Goal: Task Accomplishment & Management: Complete application form

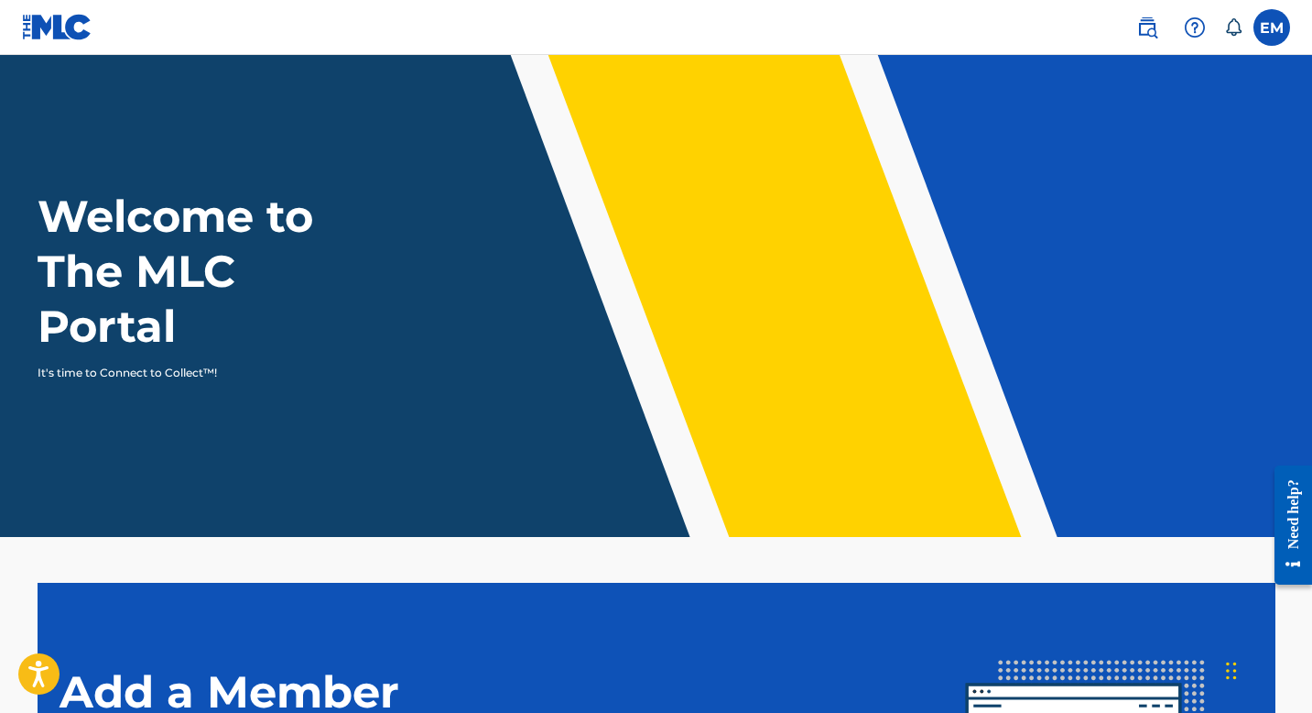
scroll to position [337, 0]
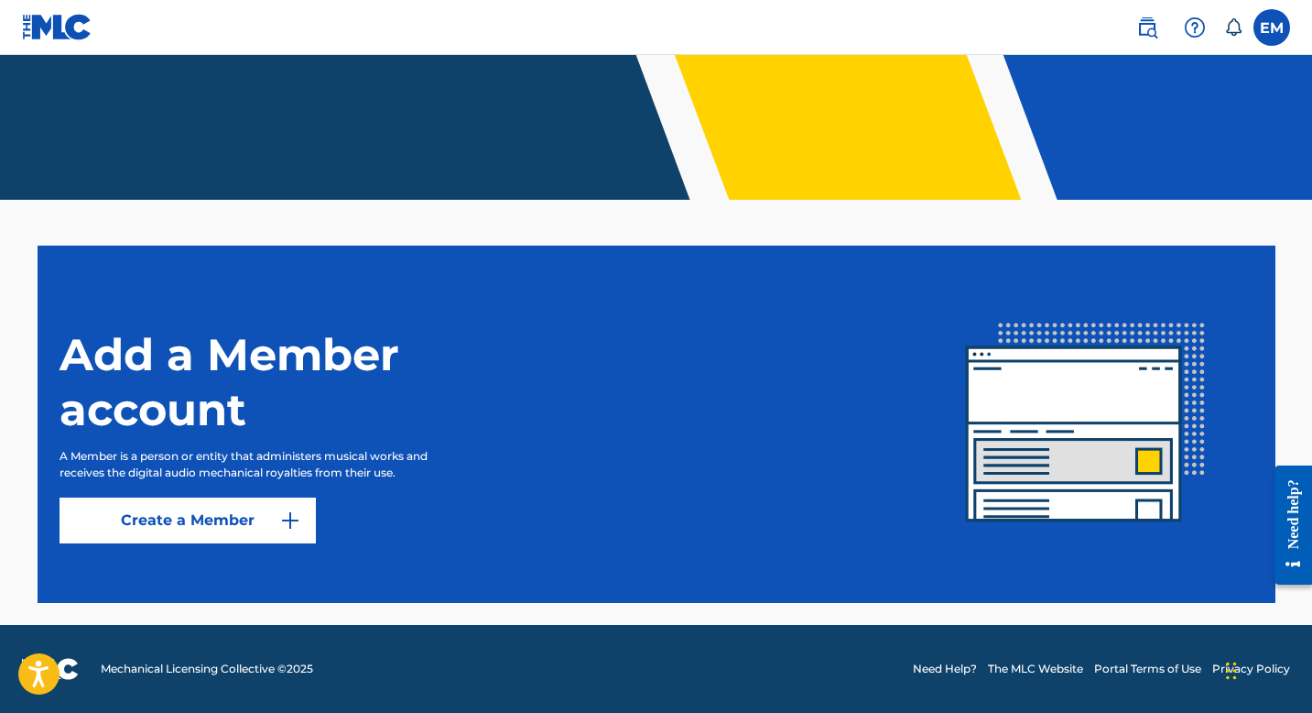
click at [245, 518] on link "Create a Member" at bounding box center [188, 520] width 256 height 46
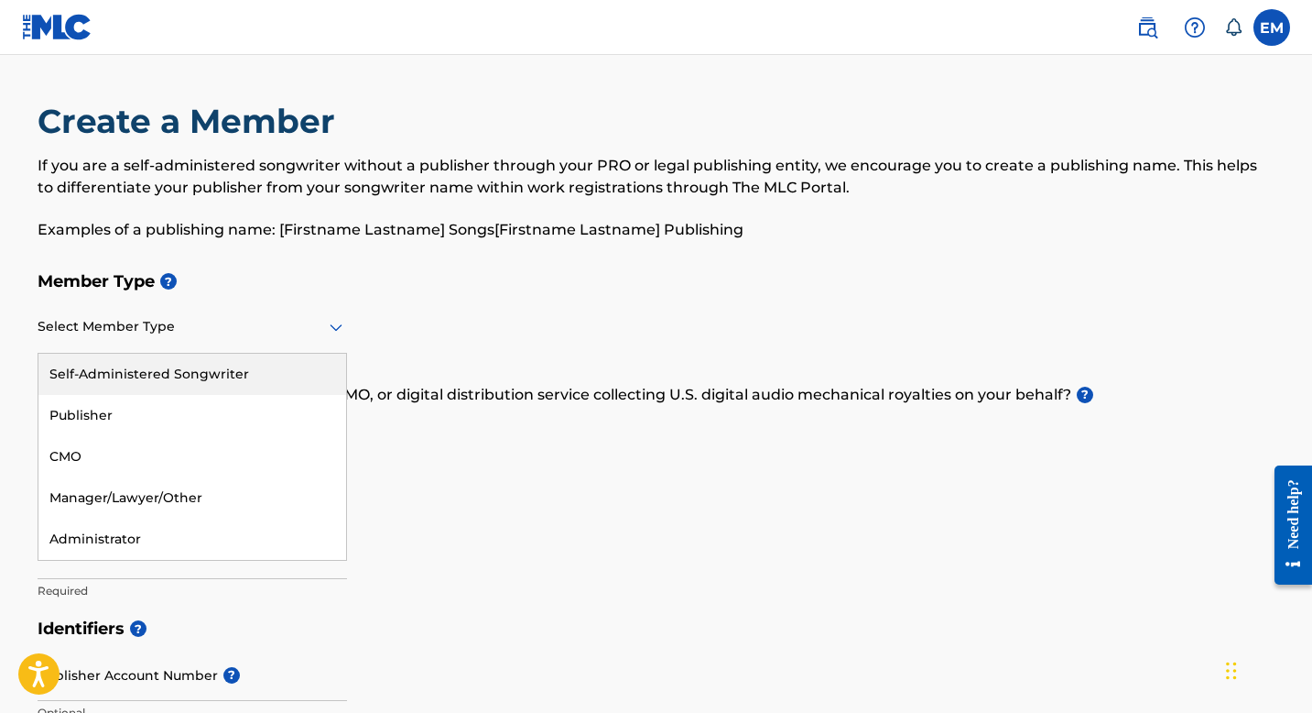
click at [271, 310] on div "Select Member Type" at bounding box center [193, 327] width 310 height 52
click at [258, 378] on div "Self-Administered Songwriter" at bounding box center [192, 374] width 308 height 41
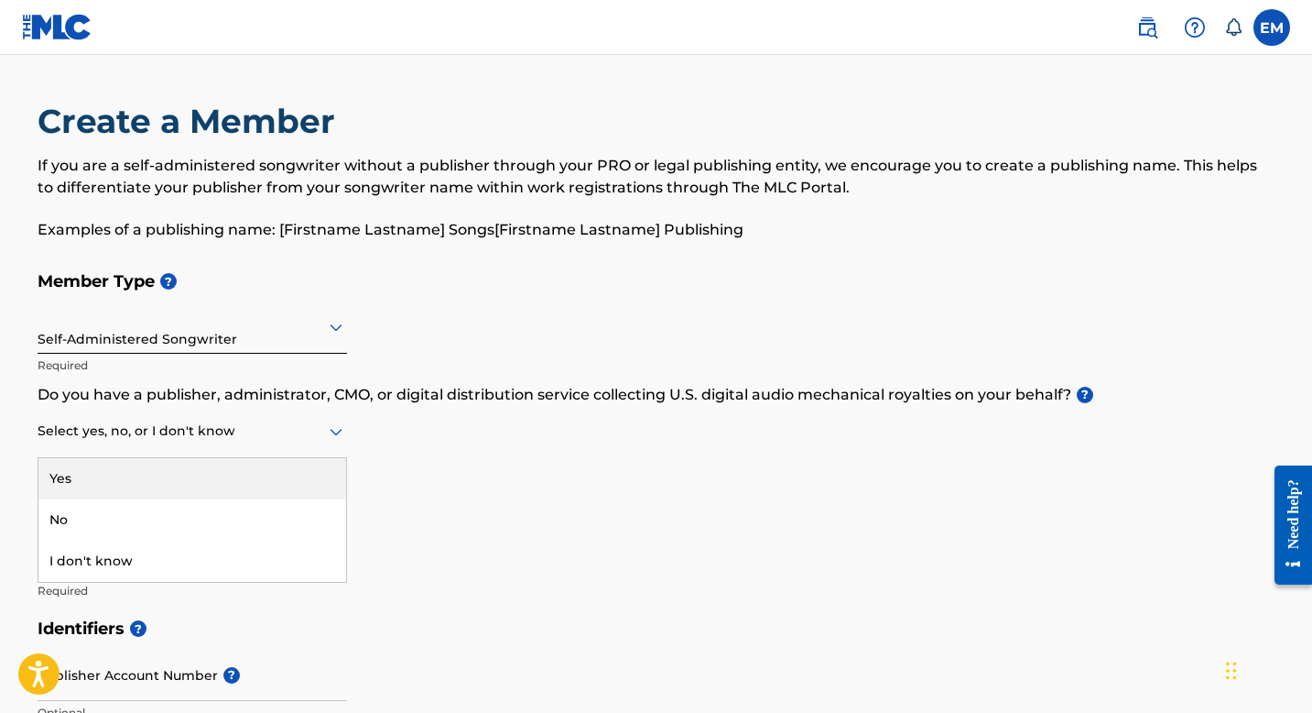
click at [289, 441] on div at bounding box center [193, 430] width 310 height 23
click at [711, 391] on p "Do you have a publisher, administrator, CMO, or digital distribution service co…" at bounding box center [657, 395] width 1238 height 22
click at [319, 442] on div "Select yes, no, or I don't know" at bounding box center [193, 432] width 310 height 52
click at [283, 485] on div "Yes" at bounding box center [192, 478] width 308 height 41
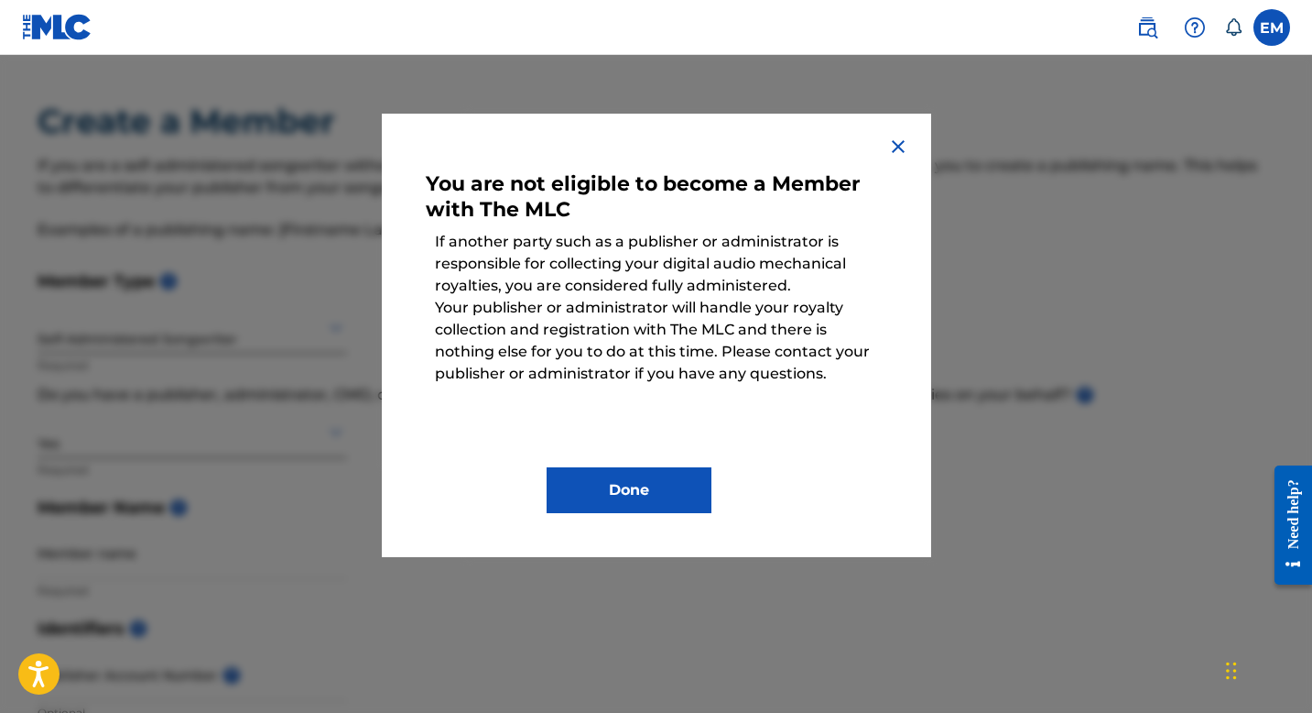
click at [620, 504] on button "Done" at bounding box center [629, 490] width 165 height 46
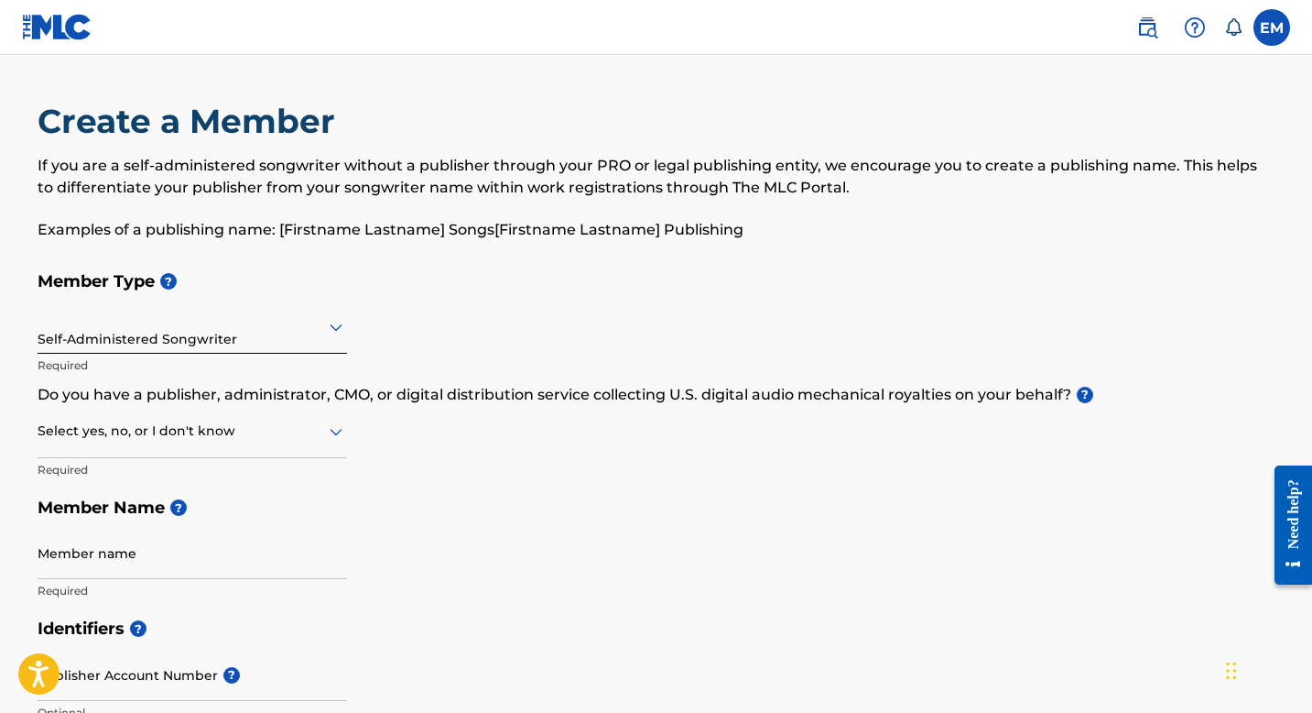
click at [1288, 507] on div "Need help?" at bounding box center [1293, 514] width 25 height 70
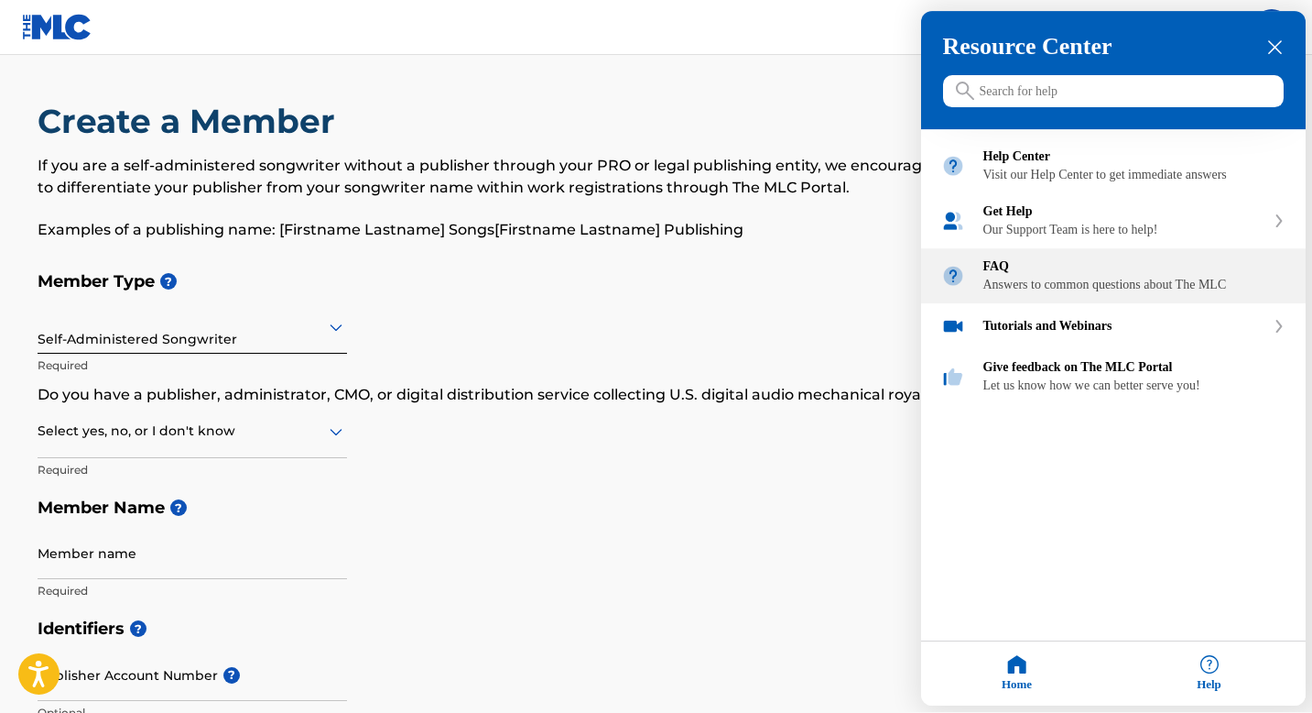
click at [1079, 275] on div "FAQ" at bounding box center [1135, 267] width 302 height 15
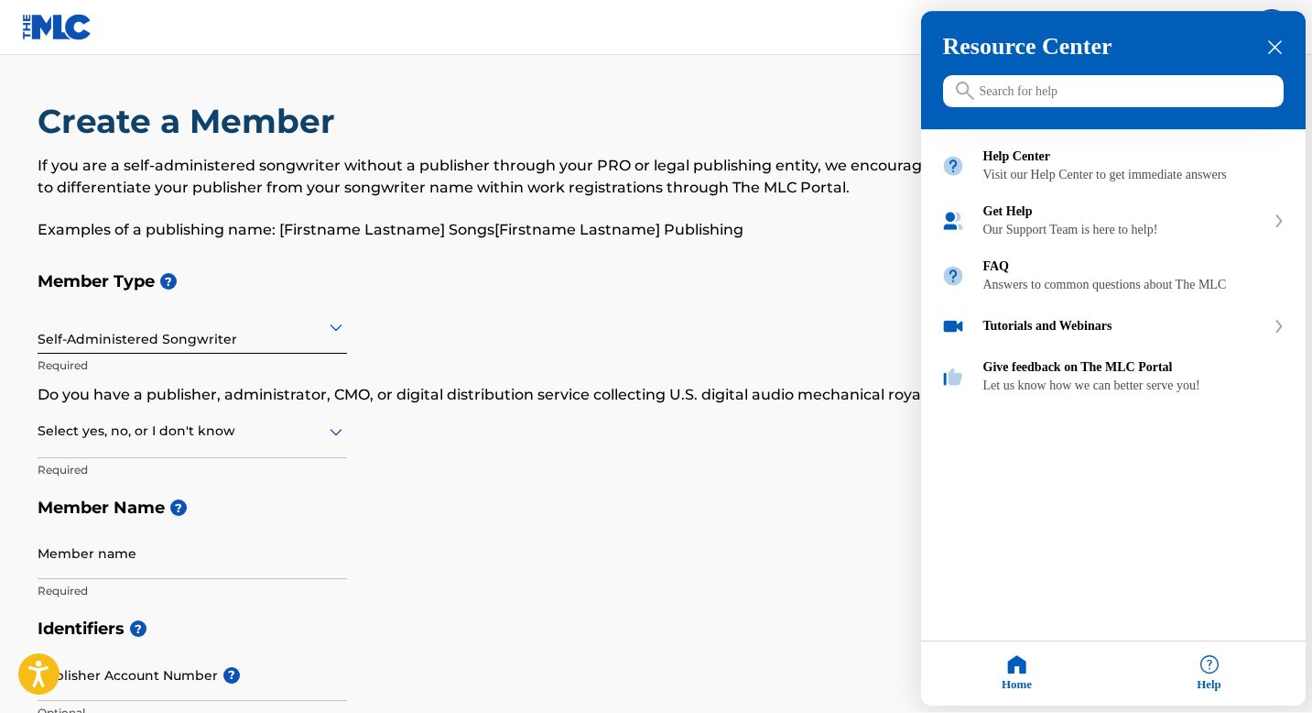
click at [1271, 41] on icon "close resource center" at bounding box center [1276, 48] width 14 height 14
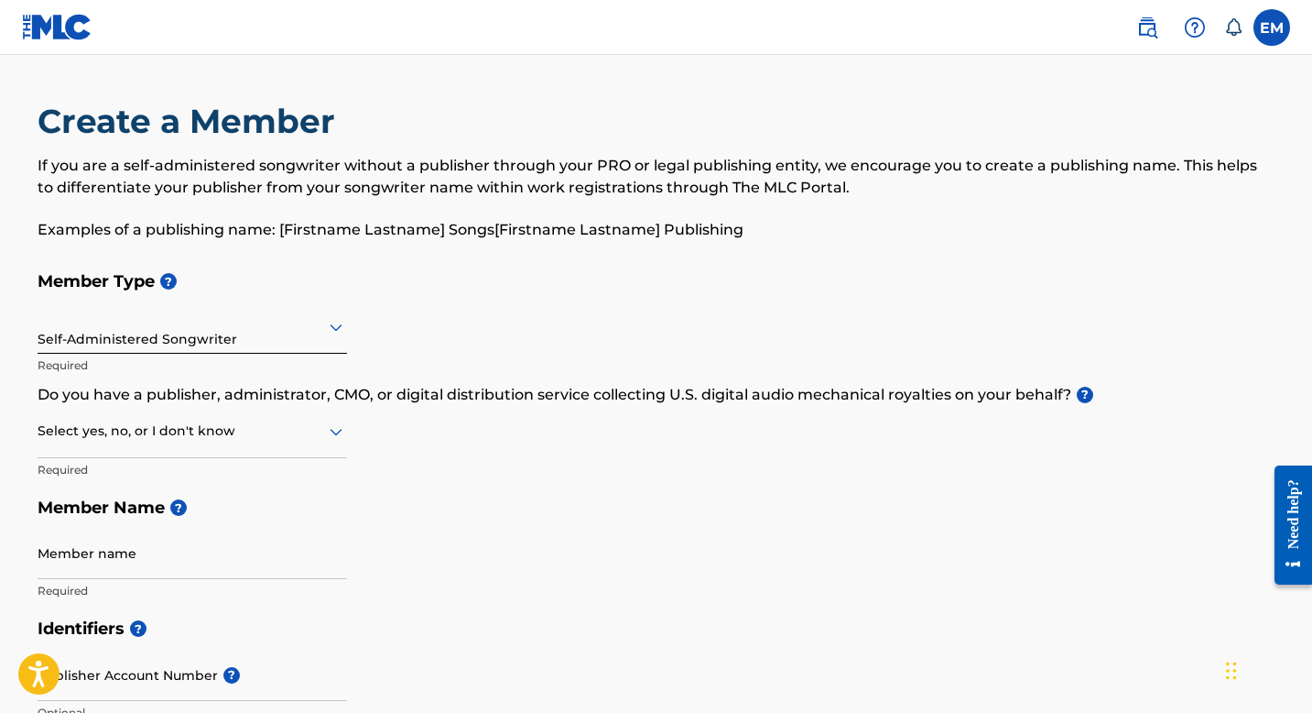
click at [306, 329] on div at bounding box center [193, 326] width 310 height 23
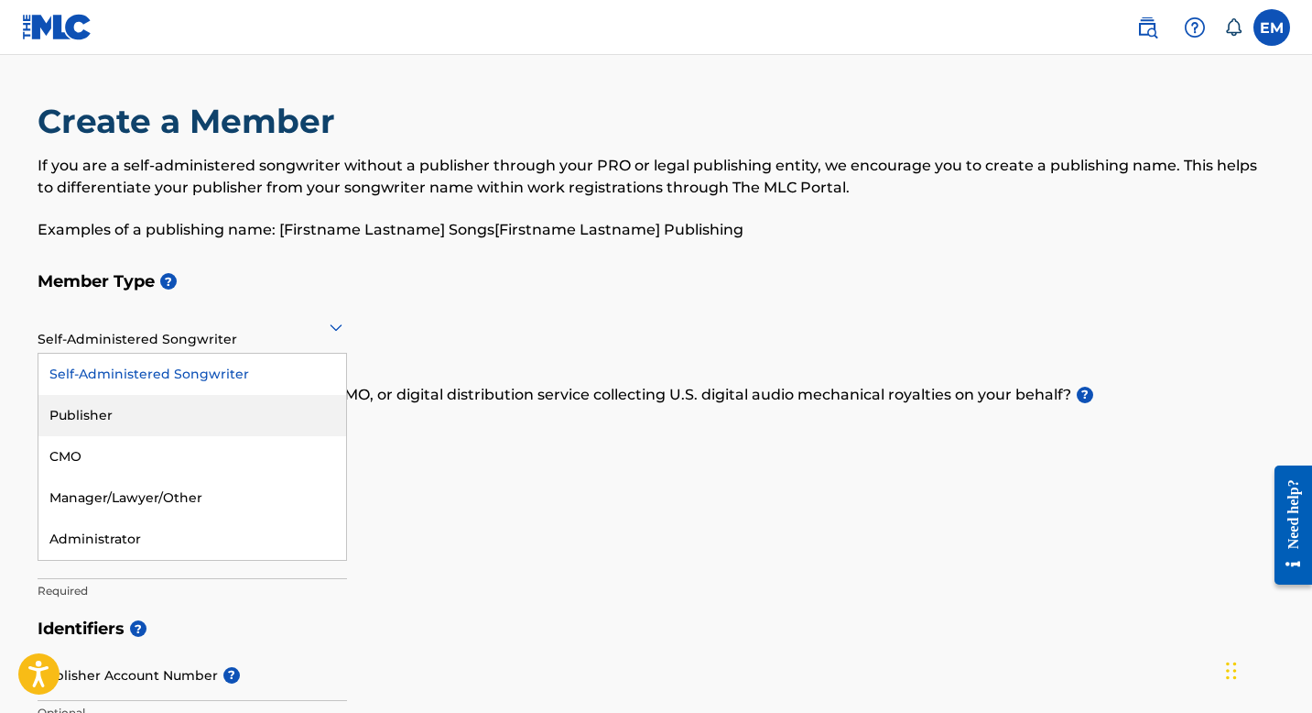
click at [283, 395] on div "Publisher" at bounding box center [192, 415] width 308 height 41
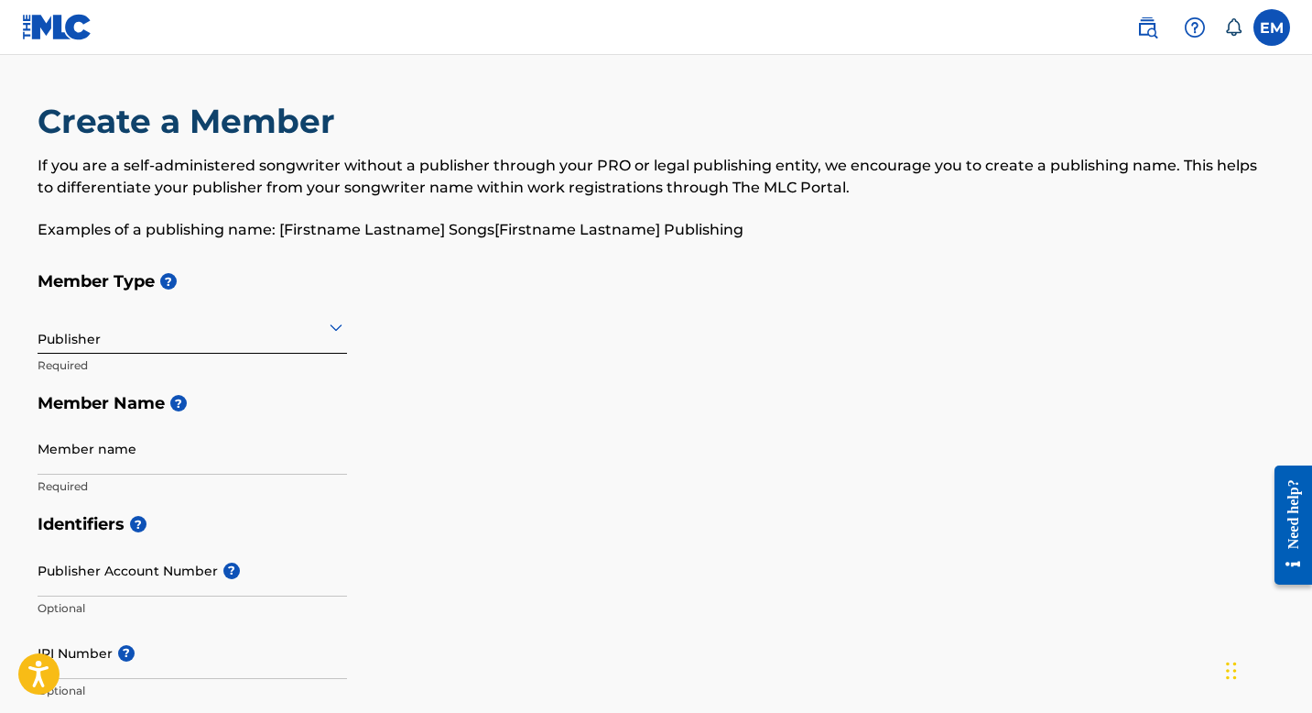
click at [349, 319] on div "Member Type ? Publisher Required Member Name ? Member name Required" at bounding box center [657, 383] width 1238 height 243
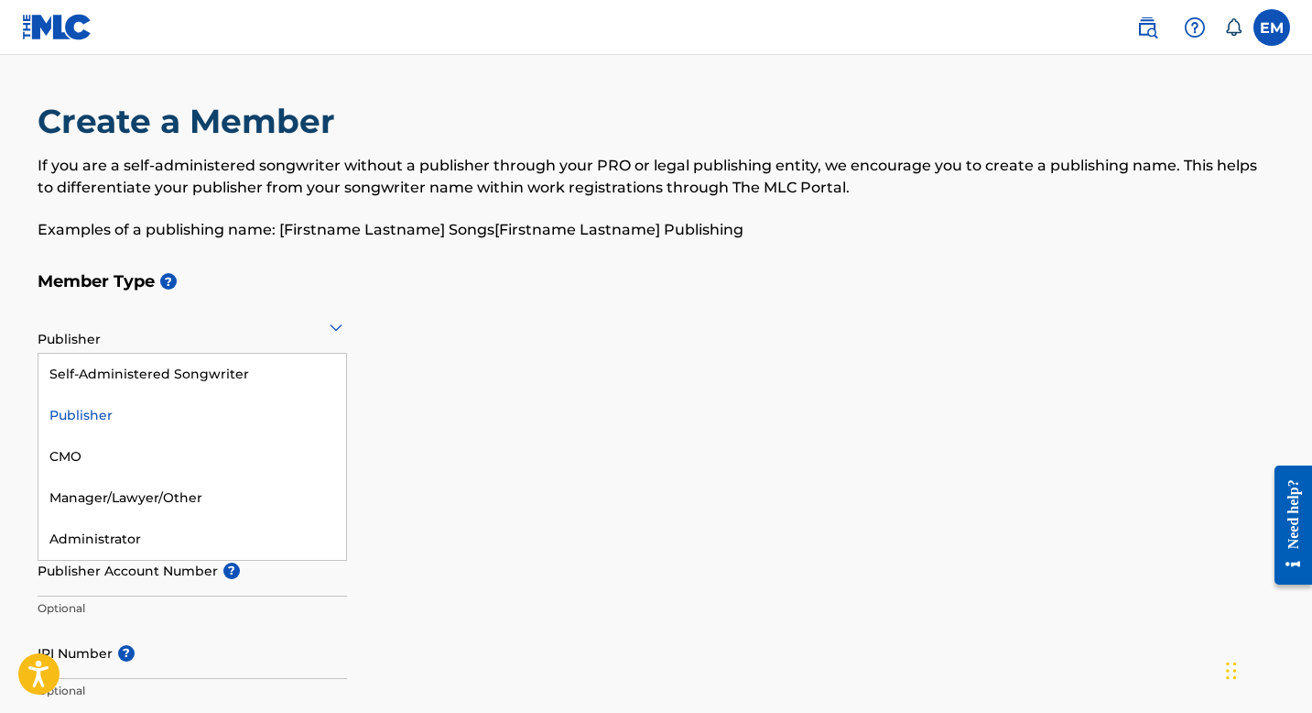
click at [337, 330] on icon at bounding box center [336, 327] width 13 height 7
click at [303, 379] on div "Self-Administered Songwriter" at bounding box center [192, 374] width 308 height 41
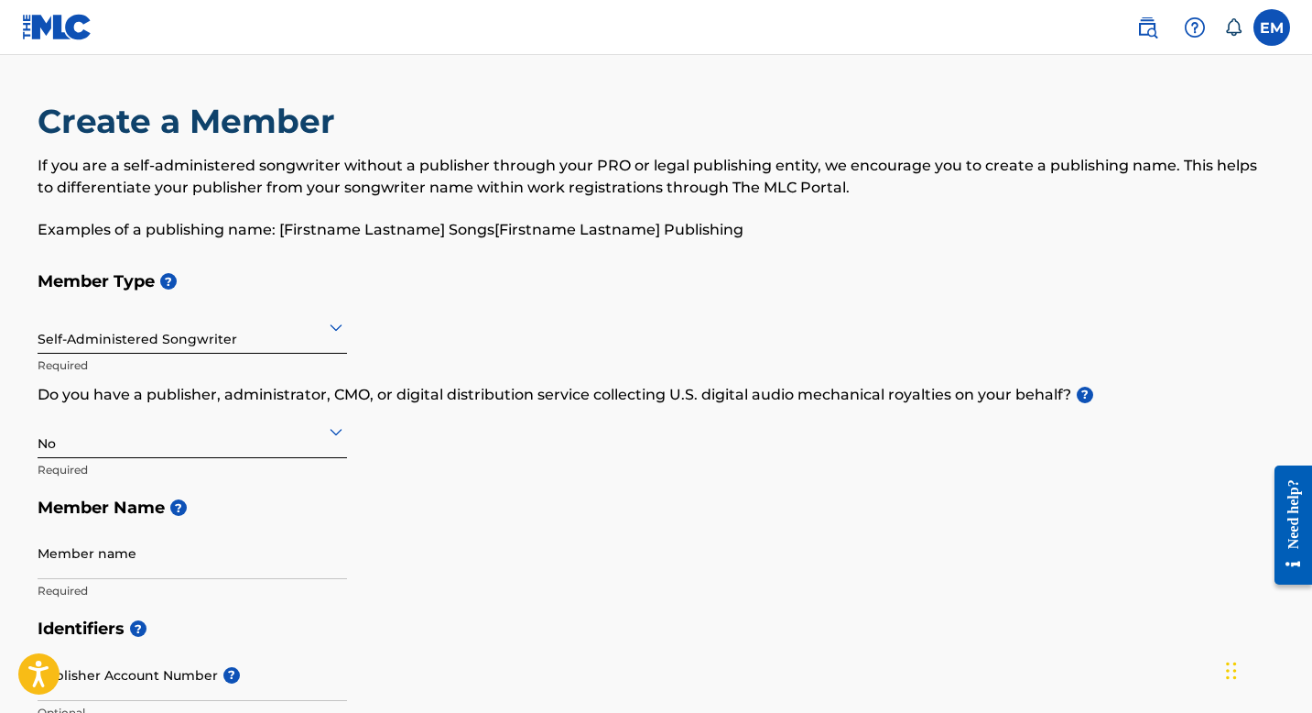
click at [509, 522] on h5 "Member Name ?" at bounding box center [657, 507] width 1238 height 39
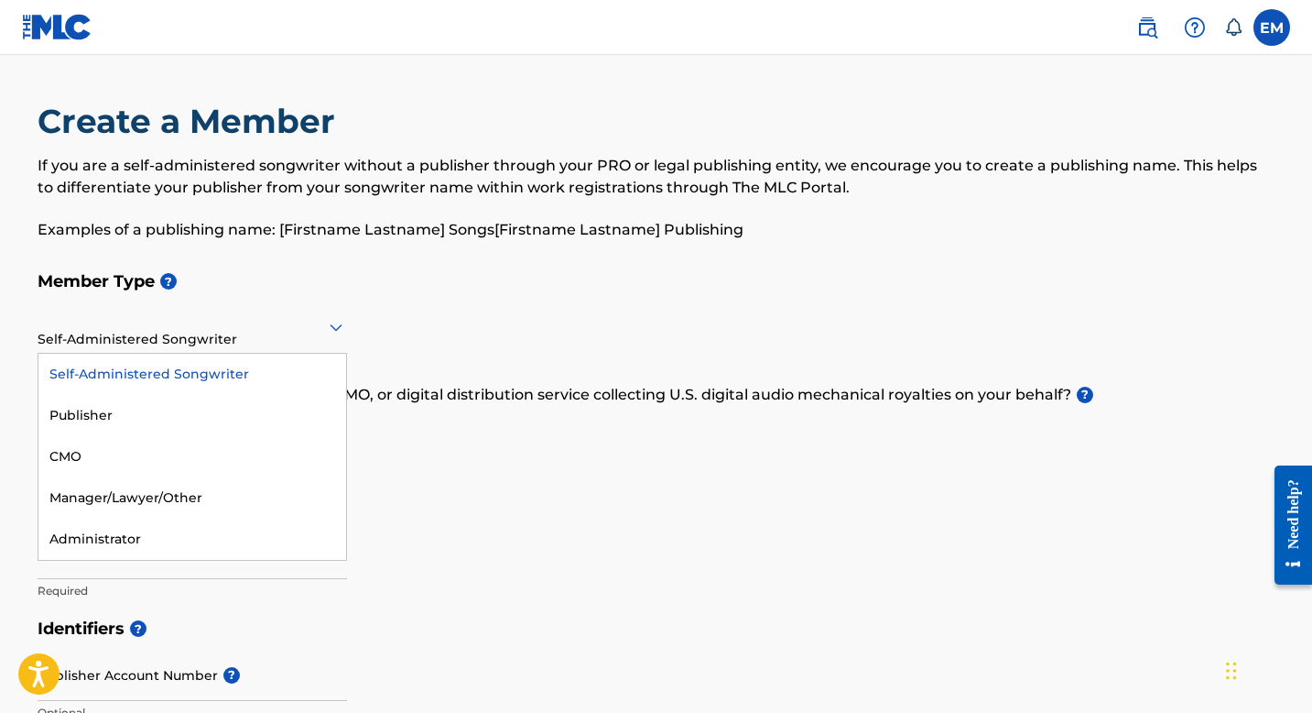
click at [336, 333] on icon at bounding box center [336, 327] width 22 height 22
click at [268, 330] on div at bounding box center [193, 326] width 310 height 23
click at [251, 365] on div "Self-Administered Songwriter" at bounding box center [192, 374] width 308 height 41
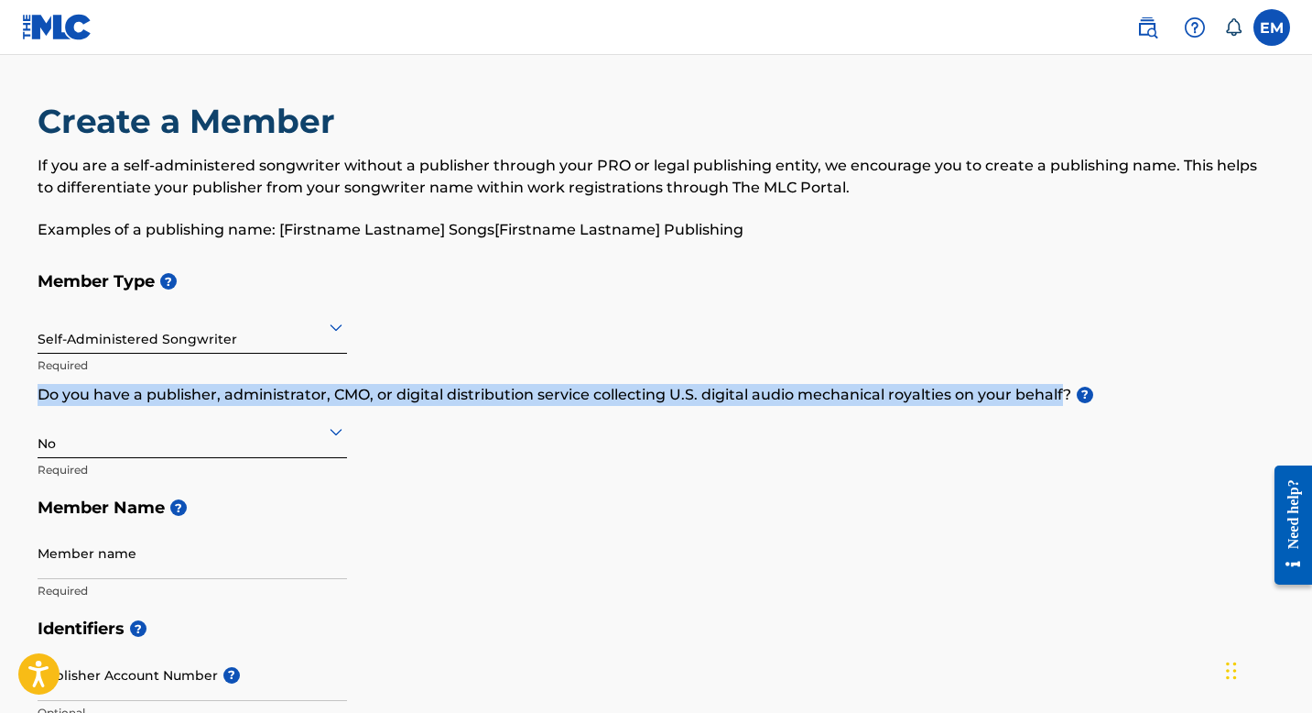
drag, startPoint x: 1066, startPoint y: 394, endPoint x: 38, endPoint y: 397, distance: 1028.6
click at [38, 397] on p "Do you have a publisher, administrator, CMO, or digital distribution service co…" at bounding box center [657, 395] width 1238 height 22
copy p "Do you have a publisher, administrator, CMO, or digital distribution service co…"
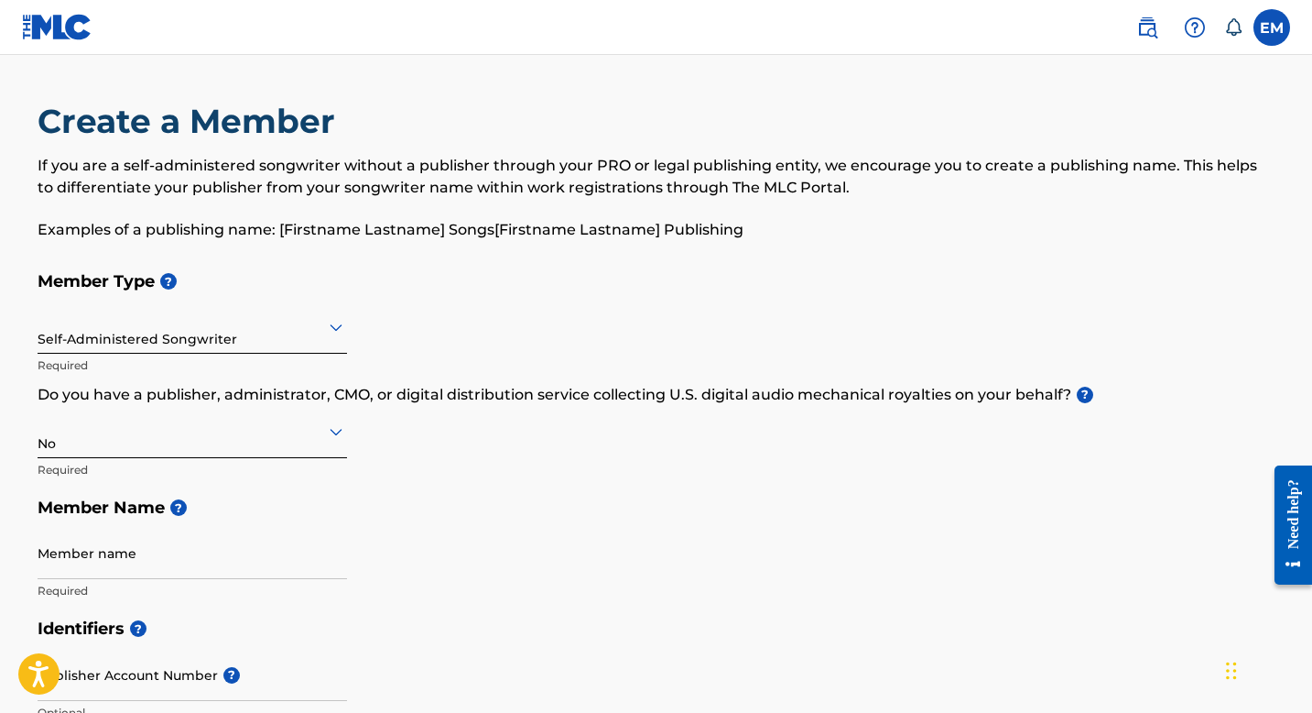
click at [294, 436] on div at bounding box center [193, 430] width 310 height 23
click at [284, 481] on div "Yes" at bounding box center [192, 478] width 308 height 41
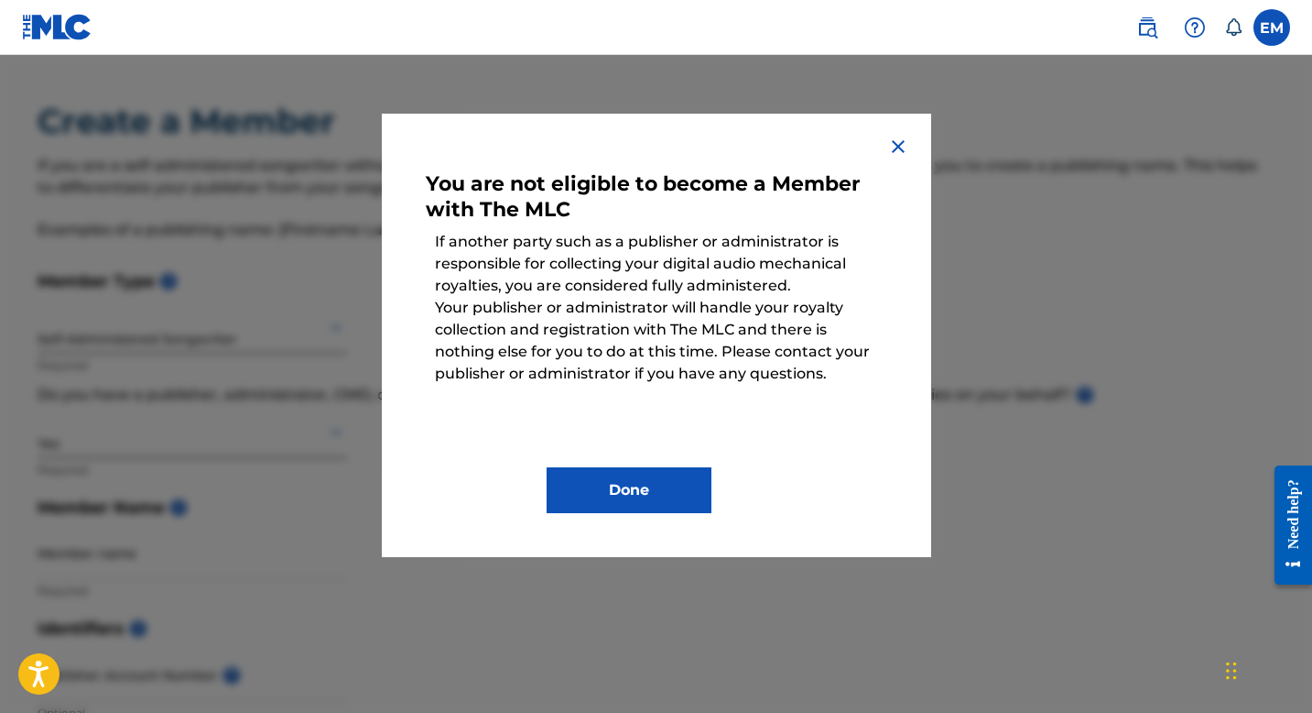
click at [584, 480] on button "Done" at bounding box center [629, 490] width 165 height 46
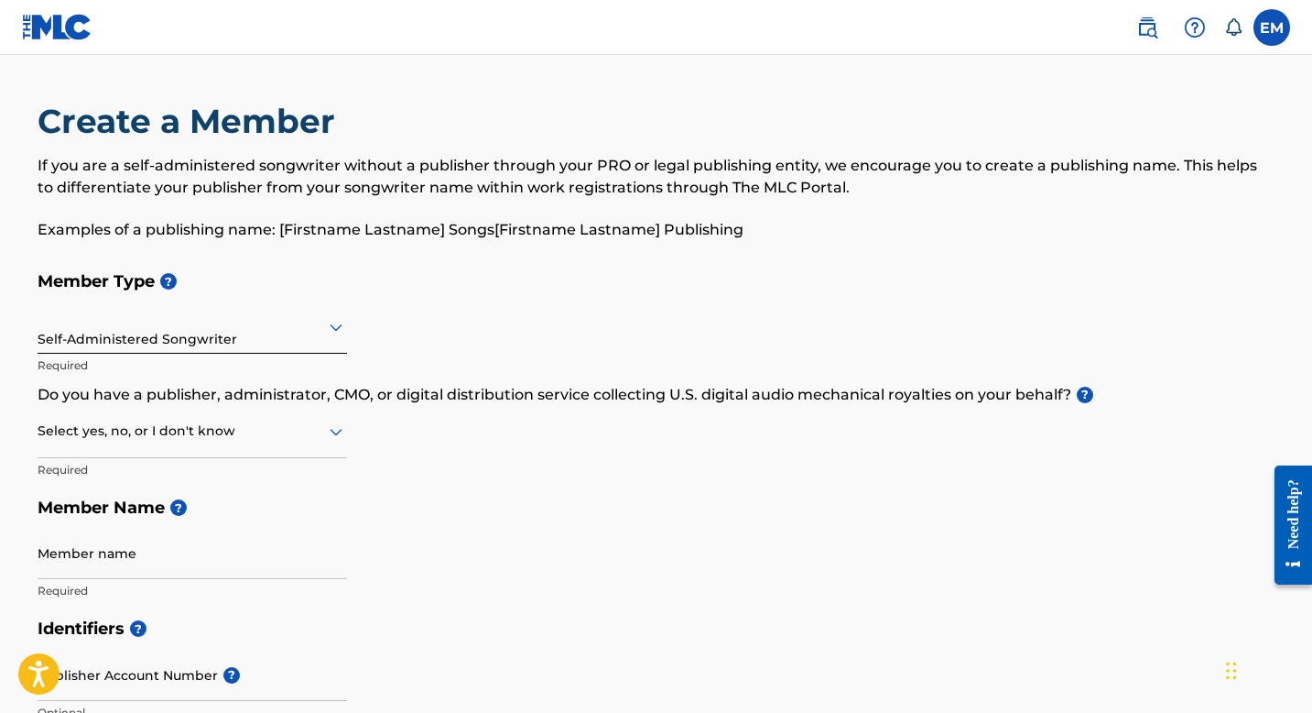
click at [280, 414] on div "Select yes, no, or I don't know" at bounding box center [193, 432] width 310 height 52
click at [215, 479] on div "Yes" at bounding box center [192, 478] width 308 height 41
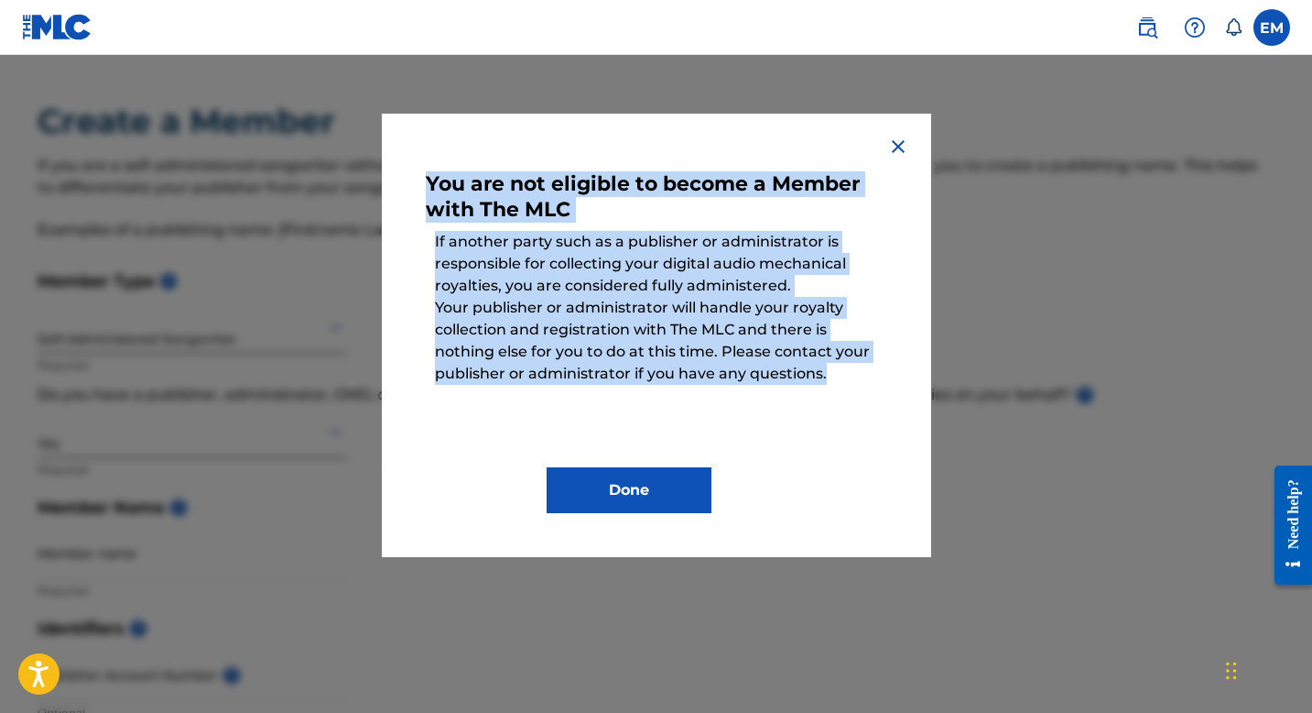
drag, startPoint x: 831, startPoint y: 378, endPoint x: 417, endPoint y: 182, distance: 458.0
click at [417, 182] on div "You are not eligible to become a Member with The MLC If another party such as a…" at bounding box center [657, 335] width 550 height 443
copy div "You are not eligible to become a Member with The MLC If another party such as a…"
click at [695, 485] on button "Done" at bounding box center [629, 490] width 165 height 46
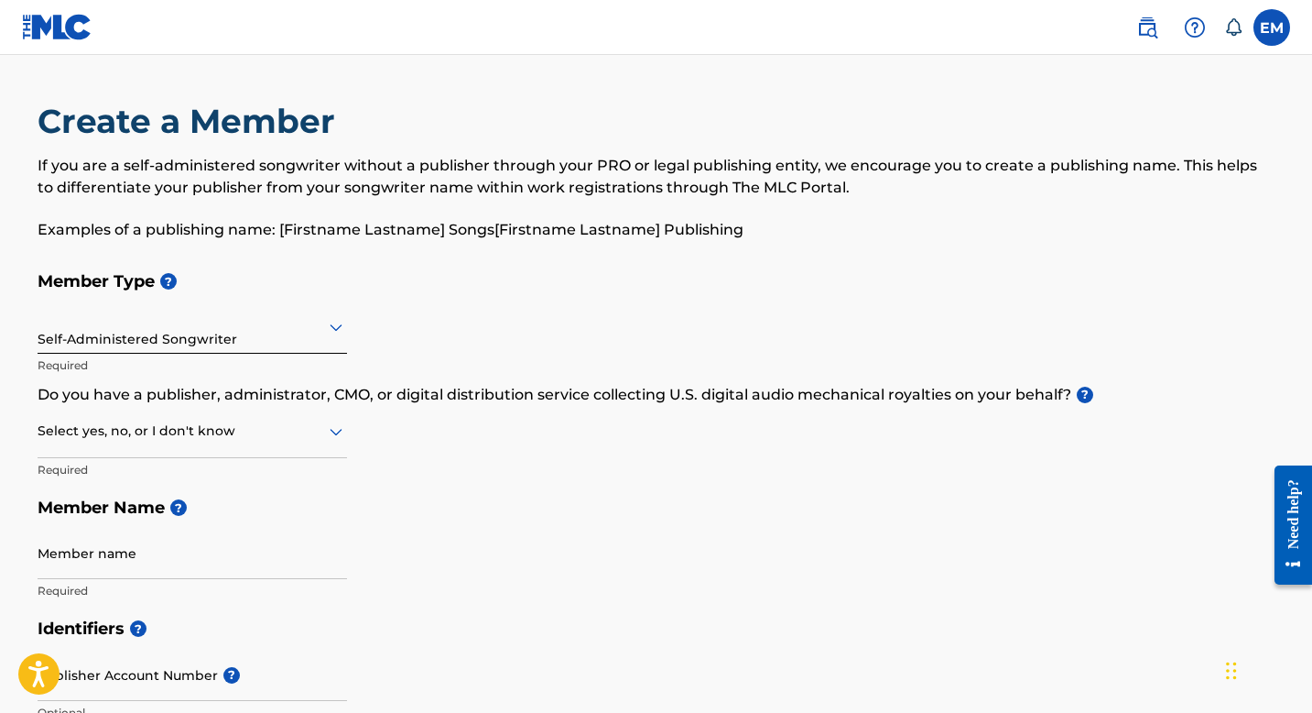
click at [168, 431] on div at bounding box center [193, 430] width 310 height 23
click at [328, 436] on icon at bounding box center [336, 431] width 22 height 22
click at [274, 523] on div "No" at bounding box center [192, 519] width 308 height 41
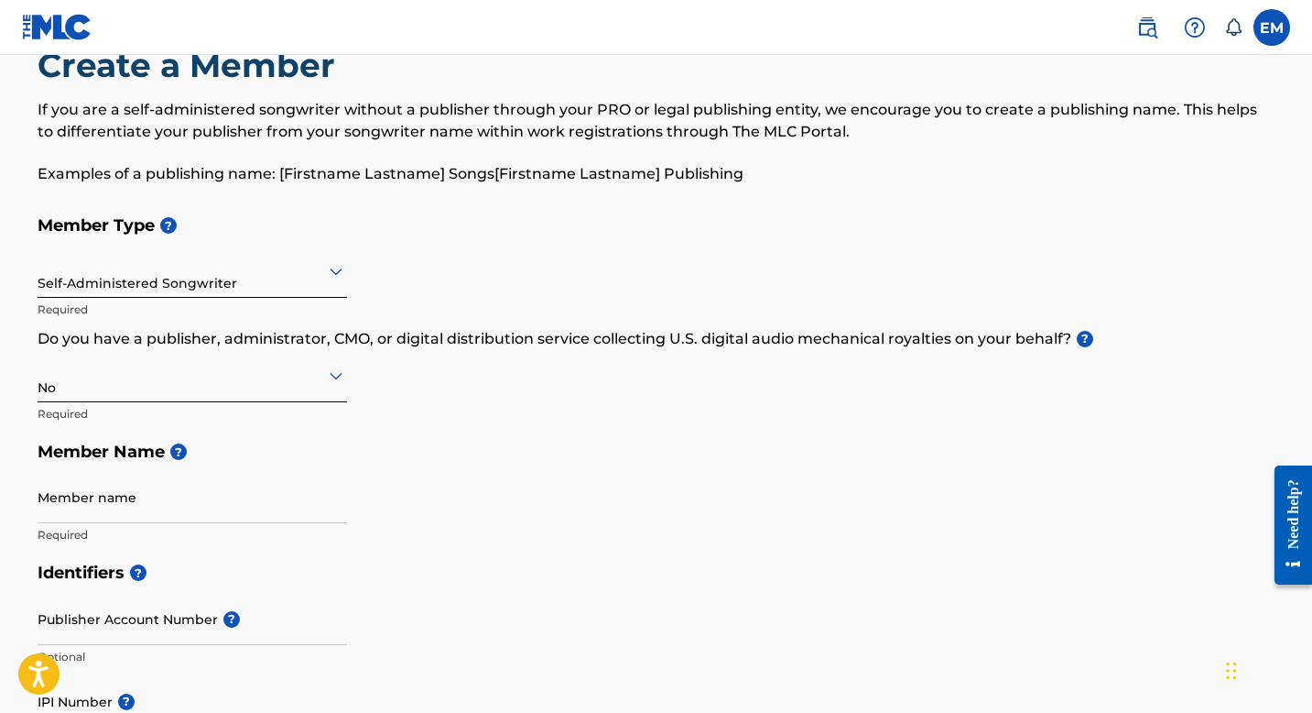
scroll to position [74, 0]
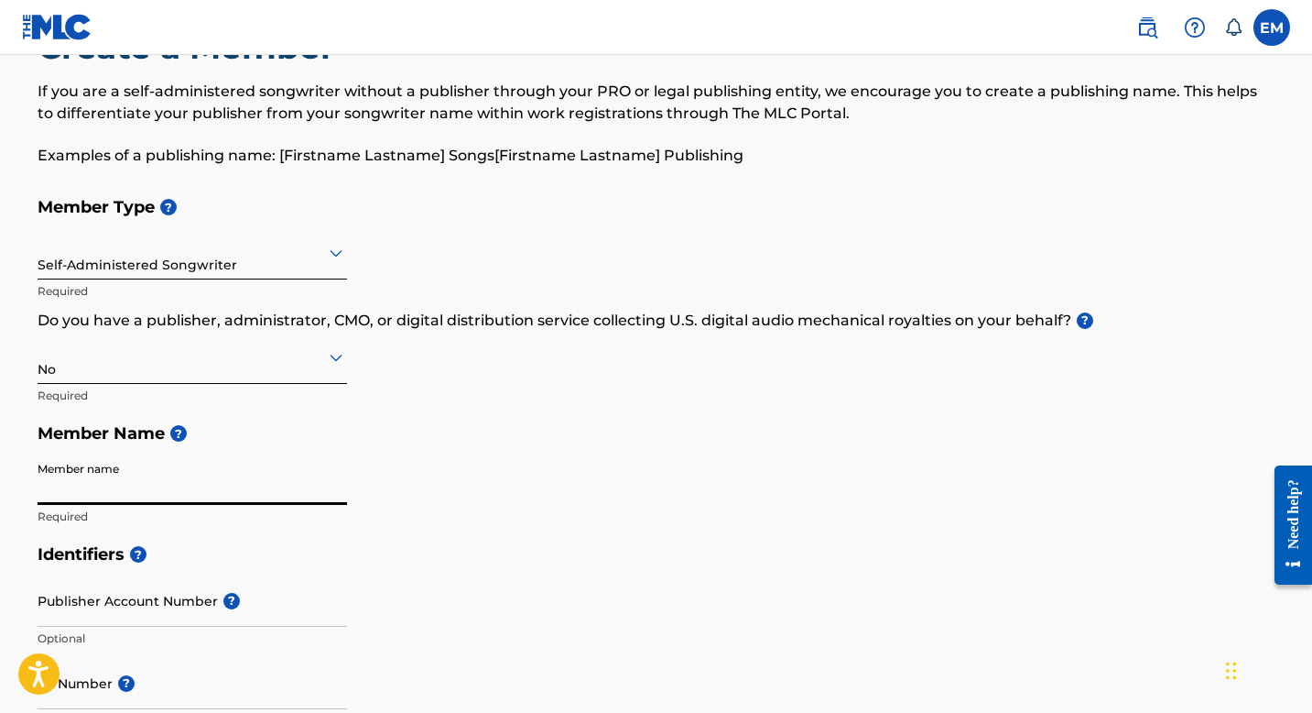
click at [332, 503] on input "Member name" at bounding box center [193, 478] width 310 height 52
type input "[PERSON_NAME]"
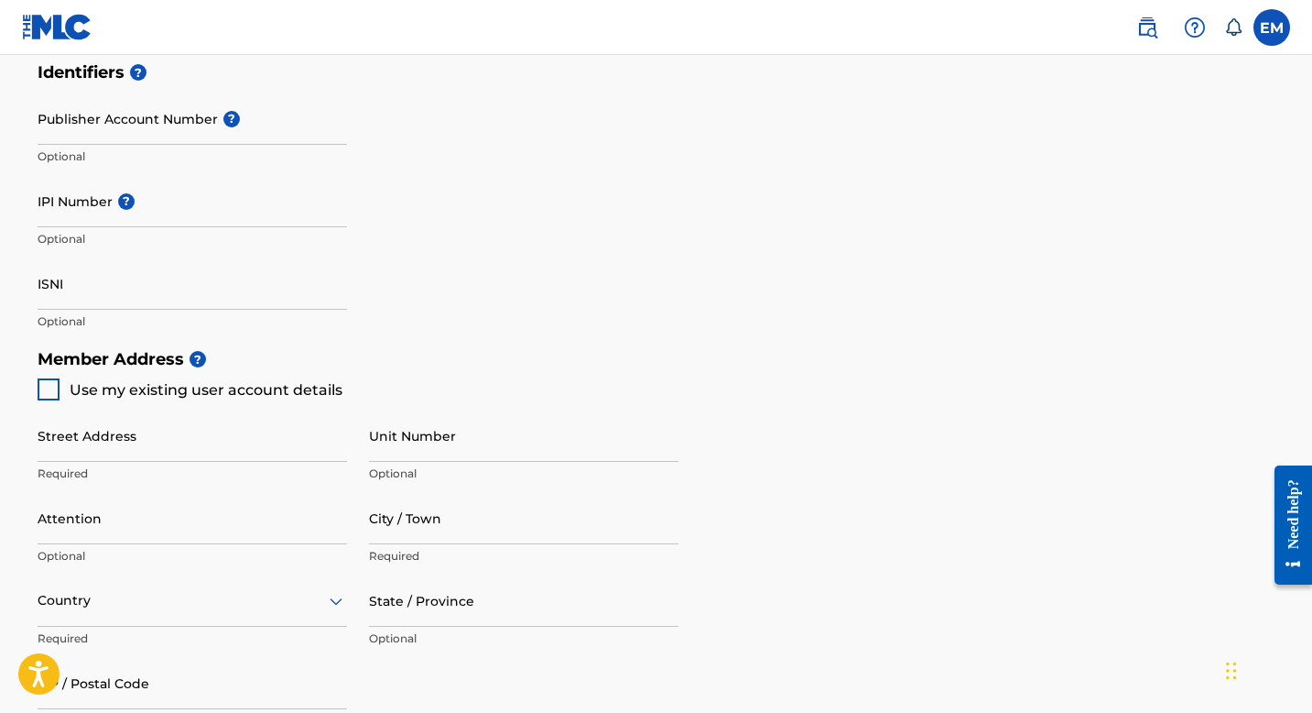
scroll to position [558, 0]
click at [53, 386] on div at bounding box center [49, 387] width 22 height 22
type input "[STREET_ADDRESS]"
type input "centennial"
type input "80112"
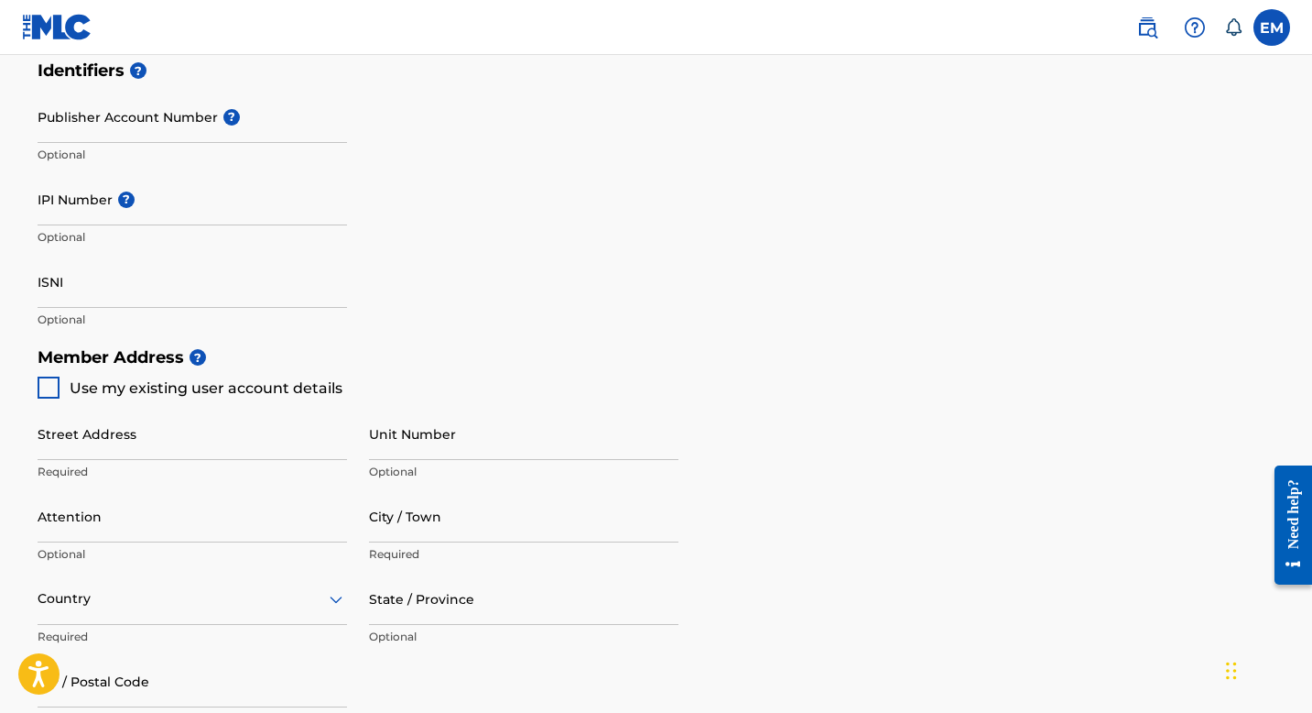
type input "215"
type input "4802120"
type input "[PERSON_NAME][EMAIL_ADDRESS][PERSON_NAME][DOMAIN_NAME]"
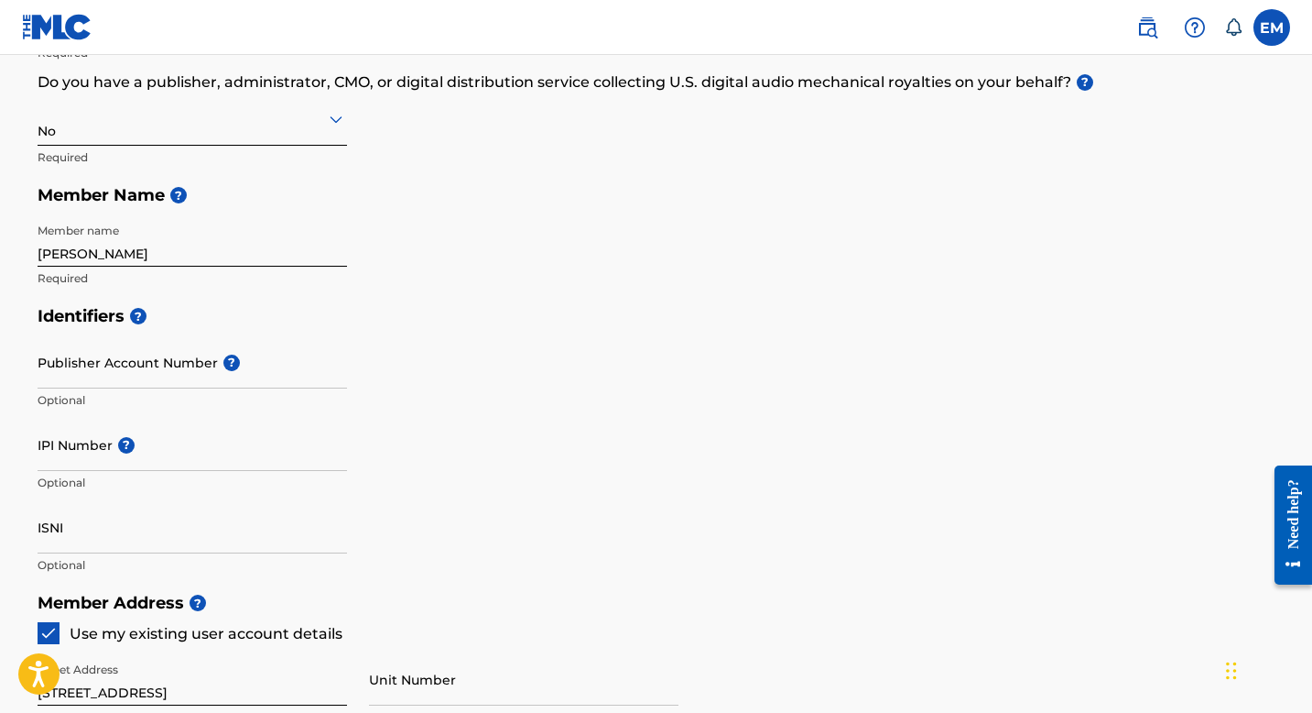
scroll to position [299, 0]
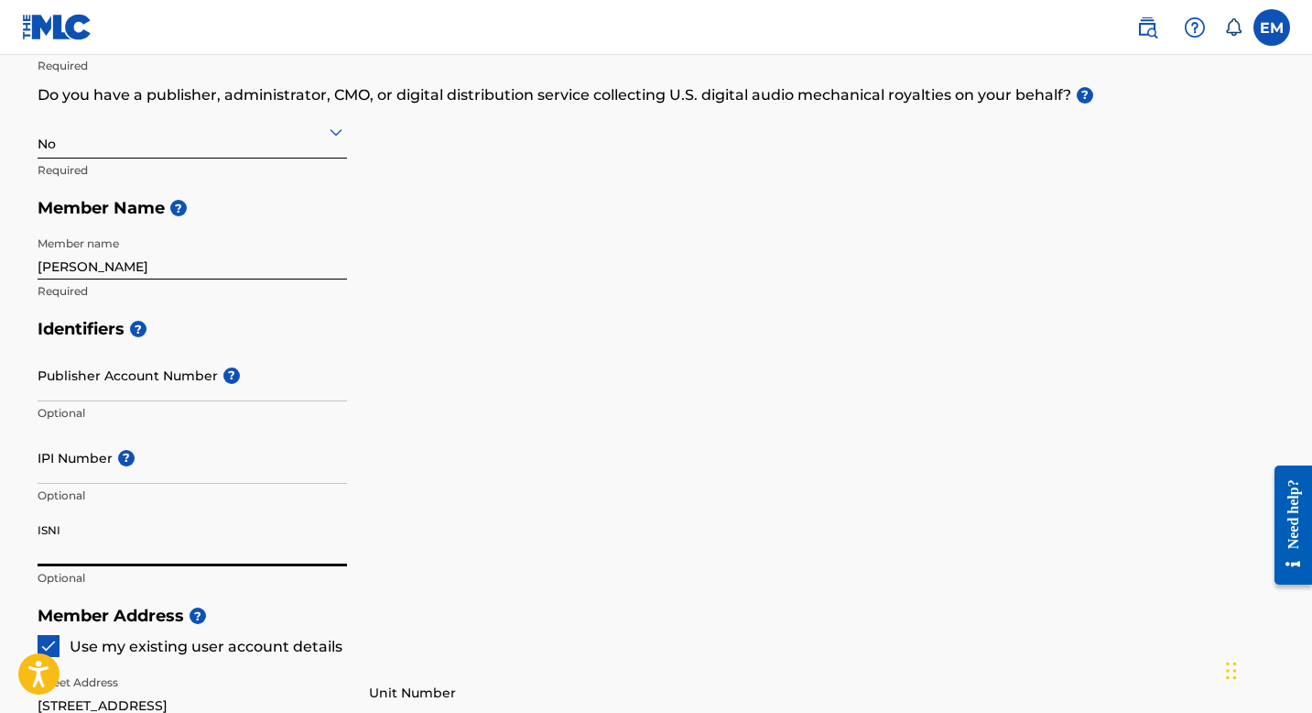
click at [49, 551] on input "ISNI" at bounding box center [193, 540] width 310 height 52
click at [113, 463] on span "?" at bounding box center [124, 458] width 22 height 16
click at [113, 463] on input "IPI Number ?" at bounding box center [193, 457] width 310 height 52
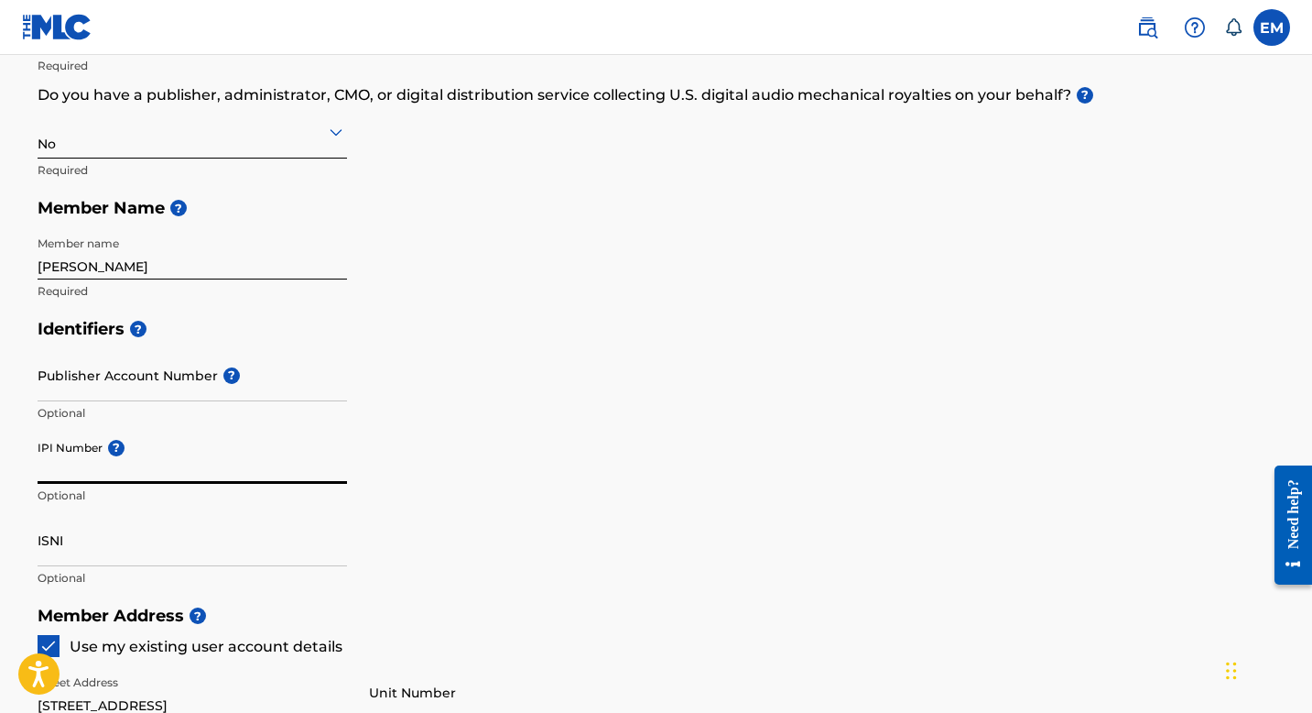
paste input "364556637"
click at [135, 588] on div "ISNI Optional" at bounding box center [193, 555] width 310 height 82
click at [129, 544] on input "ISNI" at bounding box center [193, 540] width 310 height 52
click at [680, 299] on div "Member Type ? Self-Administered Songwriter Required Do you have a publisher, ad…" at bounding box center [657, 135] width 1238 height 347
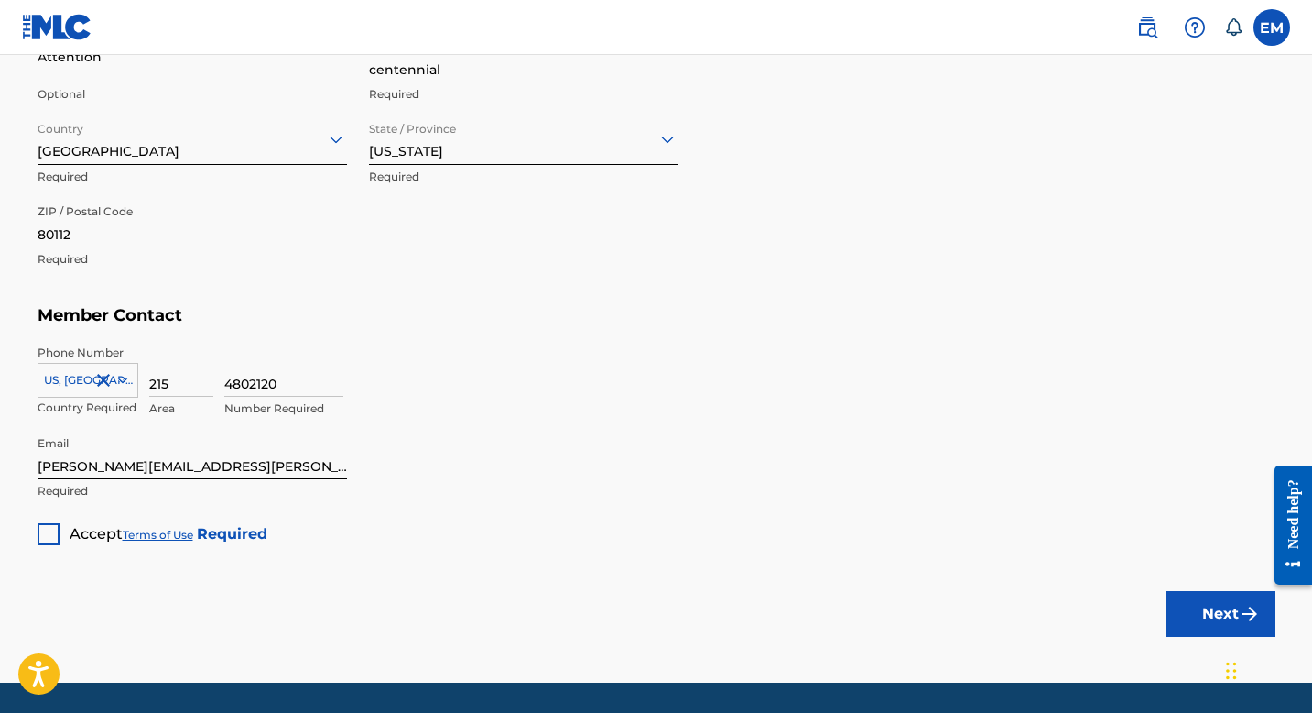
scroll to position [1019, 0]
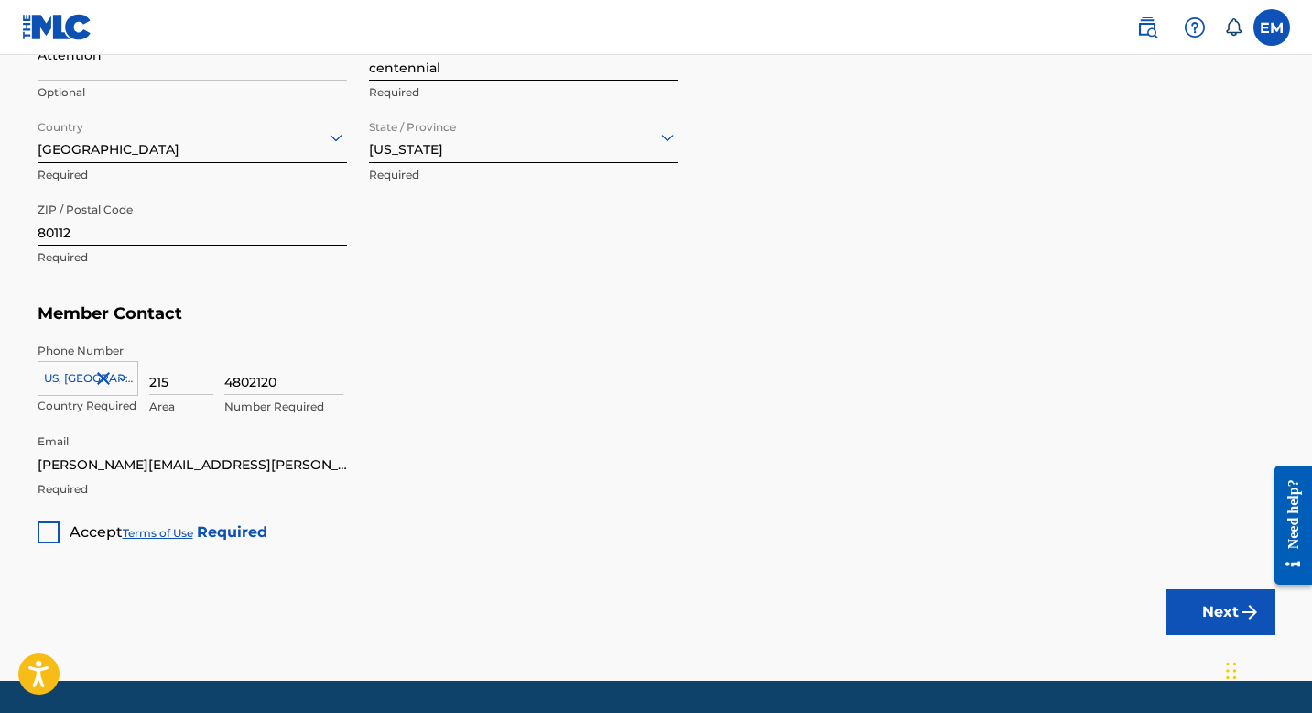
click at [52, 531] on div at bounding box center [49, 532] width 22 height 22
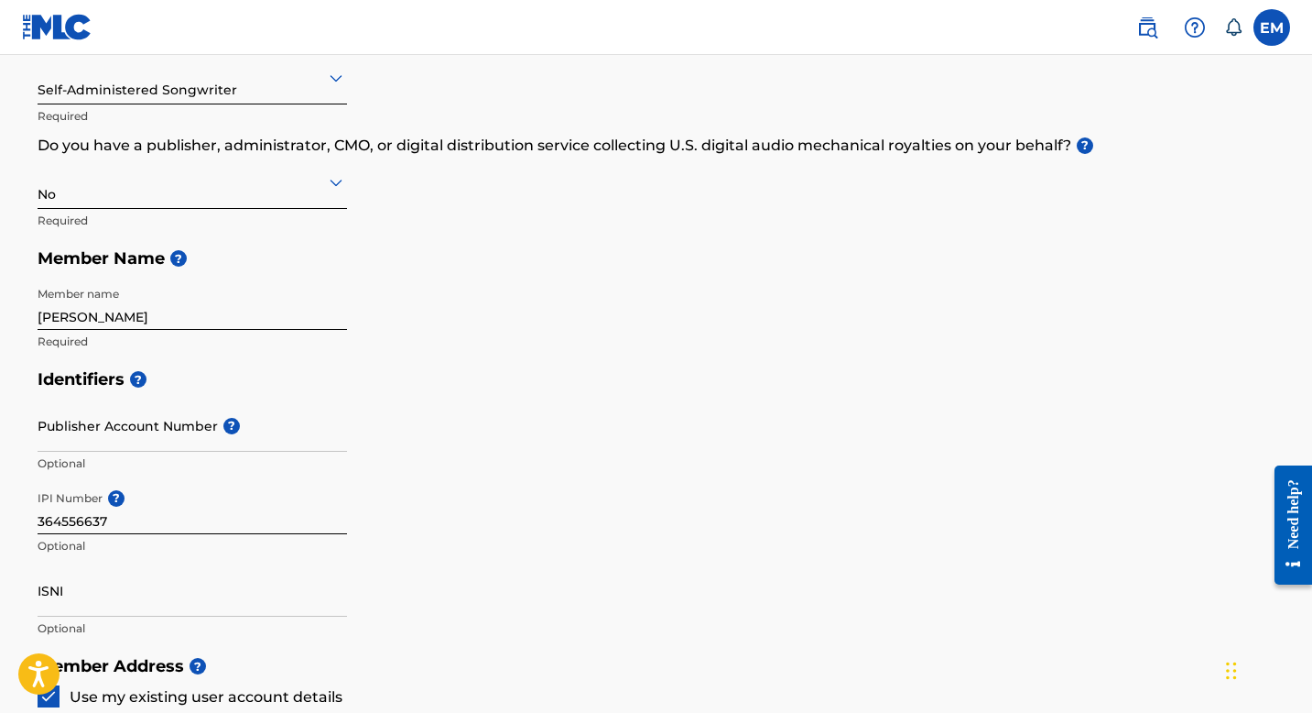
scroll to position [230, 0]
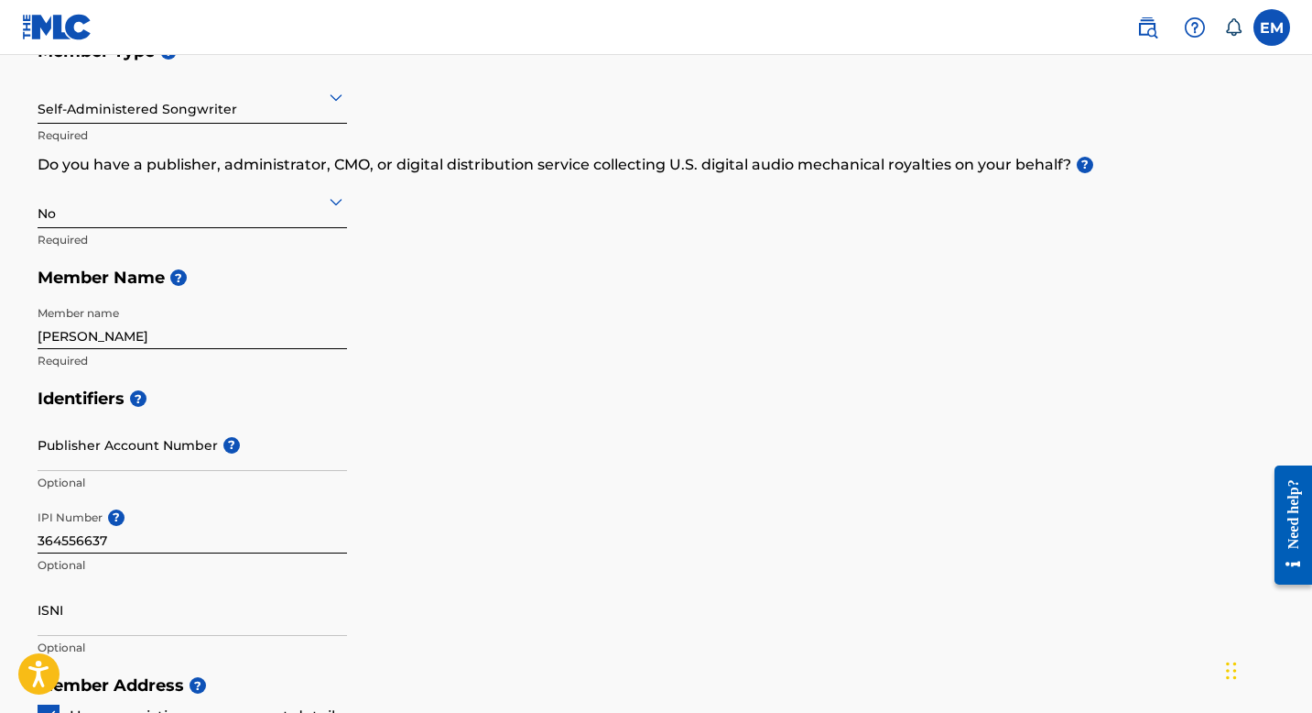
click at [495, 502] on div "Identifiers ? Publisher Account Number ? Optional IPI Number ? 364556637 Option…" at bounding box center [657, 522] width 1238 height 287
drag, startPoint x: 142, startPoint y: 538, endPoint x: 0, endPoint y: 522, distance: 142.8
click at [0, 522] on main "Create a Member If you are a self-administered songwriter without a publisher t…" at bounding box center [656, 647] width 1312 height 1645
click at [132, 551] on input "364556637" at bounding box center [193, 527] width 310 height 52
drag, startPoint x: 122, startPoint y: 545, endPoint x: 16, endPoint y: 544, distance: 105.3
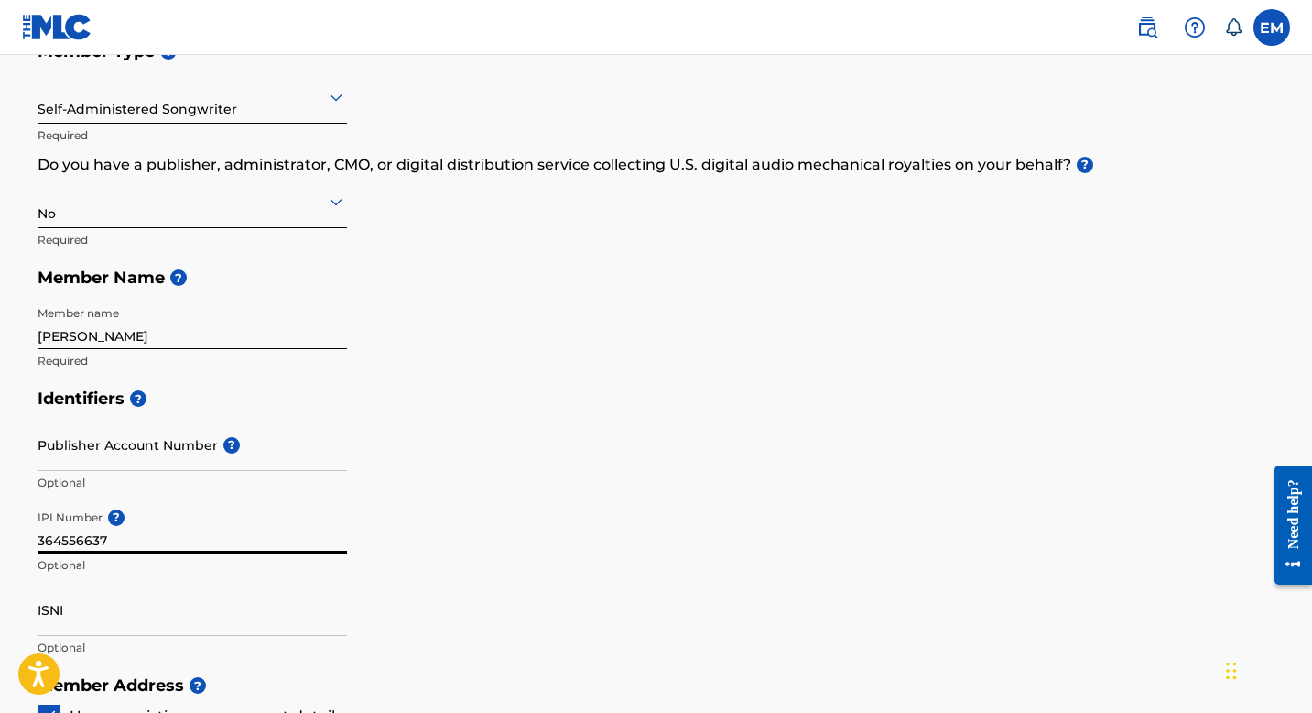
click at [16, 544] on div "Create a Member If you are a self-administered songwriter without a publisher t…" at bounding box center [657, 602] width 1282 height 1462
paste input "539"
type input "364556539"
click at [616, 507] on div "Identifiers ? Publisher Account Number ? Optional IPI Number ? 364556539 Option…" at bounding box center [657, 522] width 1238 height 287
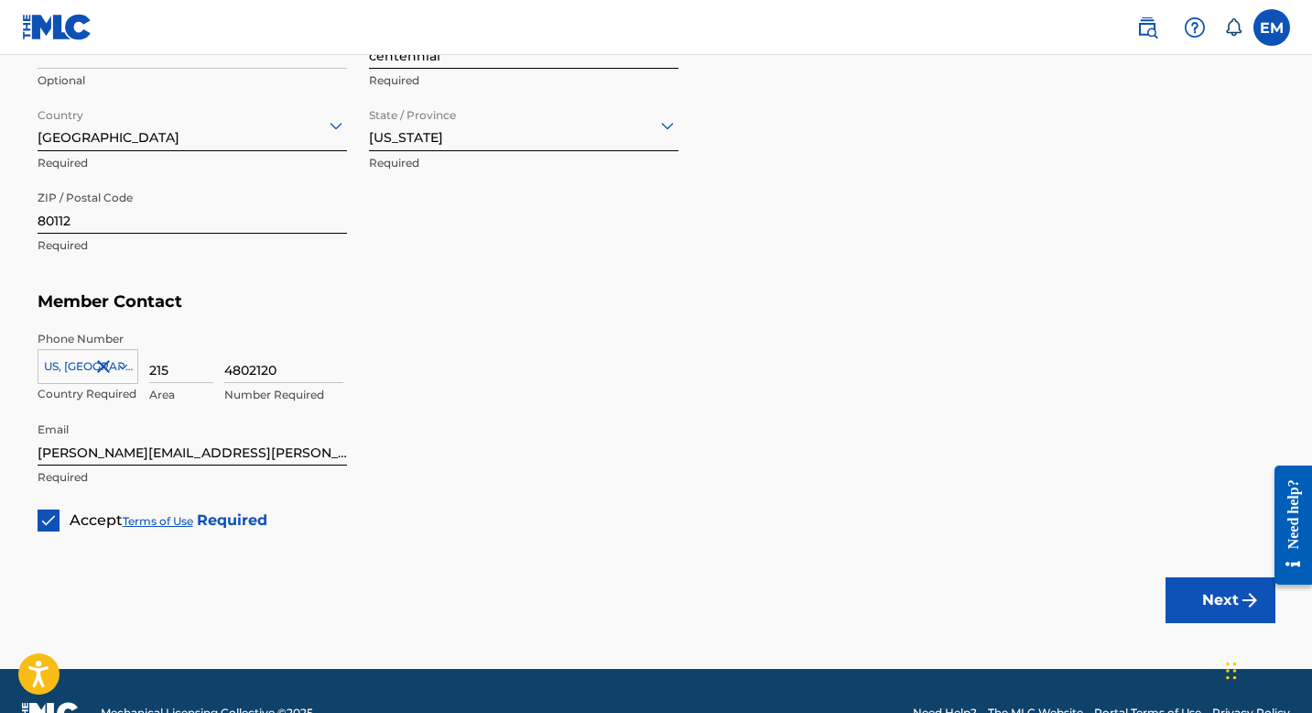
scroll to position [1043, 0]
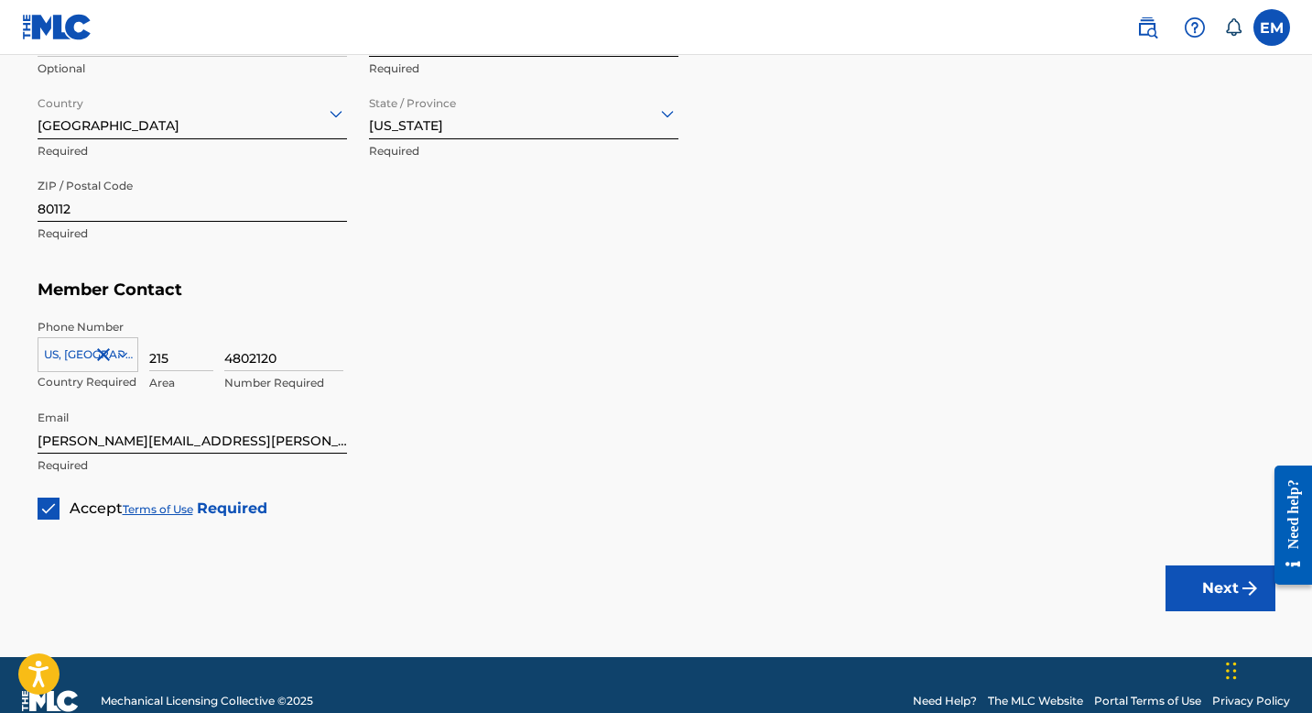
click at [1223, 584] on button "Next" at bounding box center [1221, 588] width 110 height 46
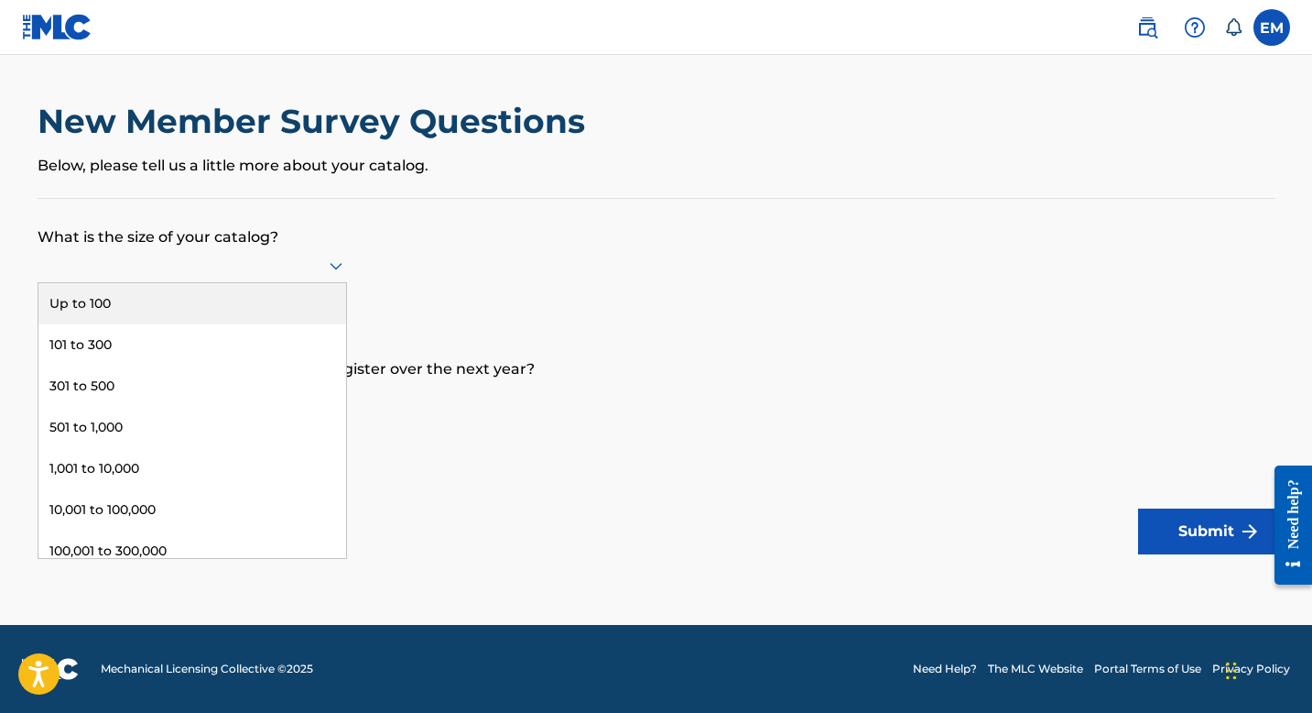
click at [249, 263] on div at bounding box center [193, 265] width 310 height 23
click at [253, 289] on div "Up to 100" at bounding box center [192, 303] width 308 height 41
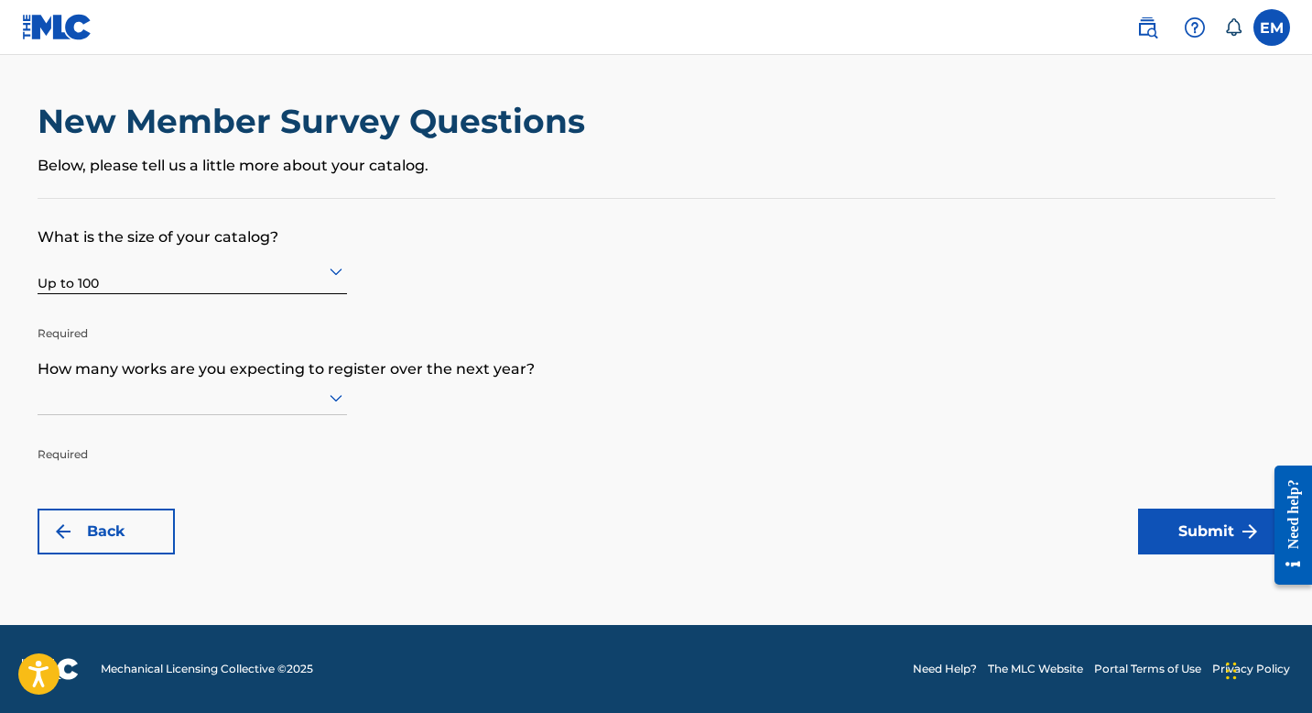
click at [335, 403] on icon at bounding box center [336, 398] width 22 height 22
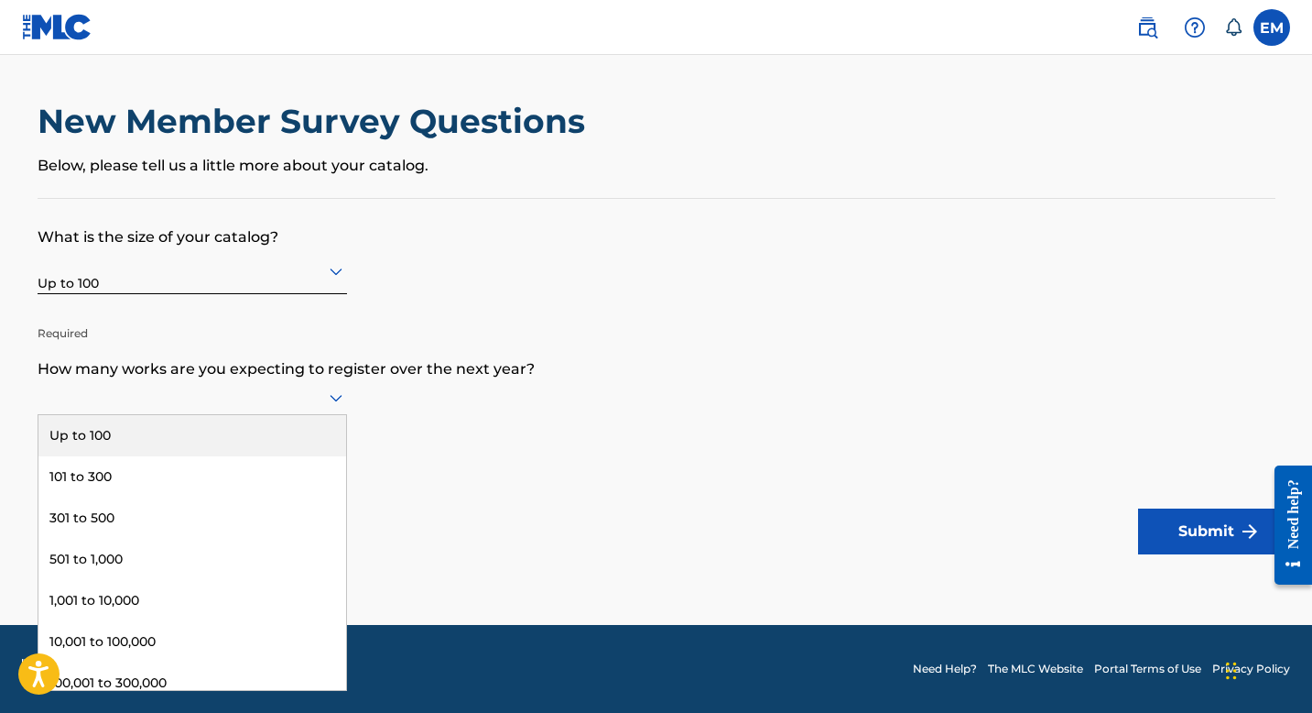
click at [314, 420] on div "Up to 100" at bounding box center [192, 435] width 308 height 41
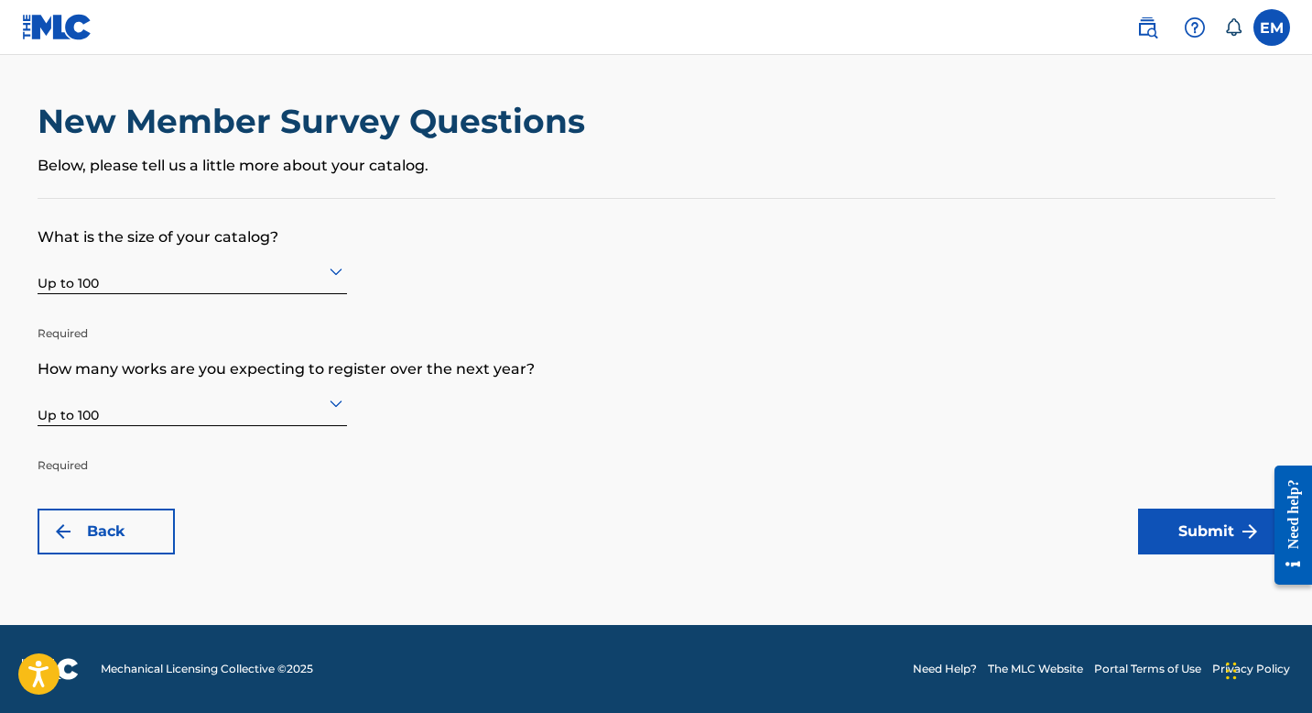
click at [1168, 528] on button "Submit" at bounding box center [1206, 531] width 137 height 46
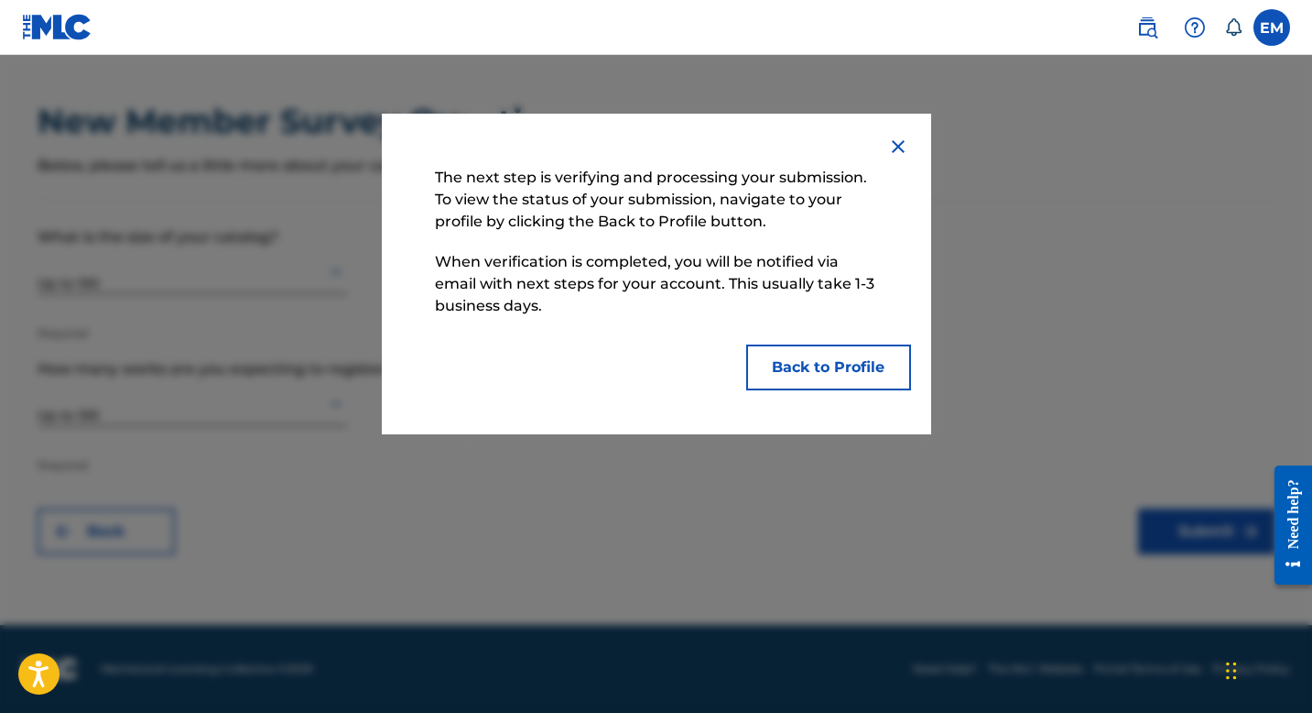
click at [800, 377] on button "Back to Profile" at bounding box center [828, 367] width 165 height 46
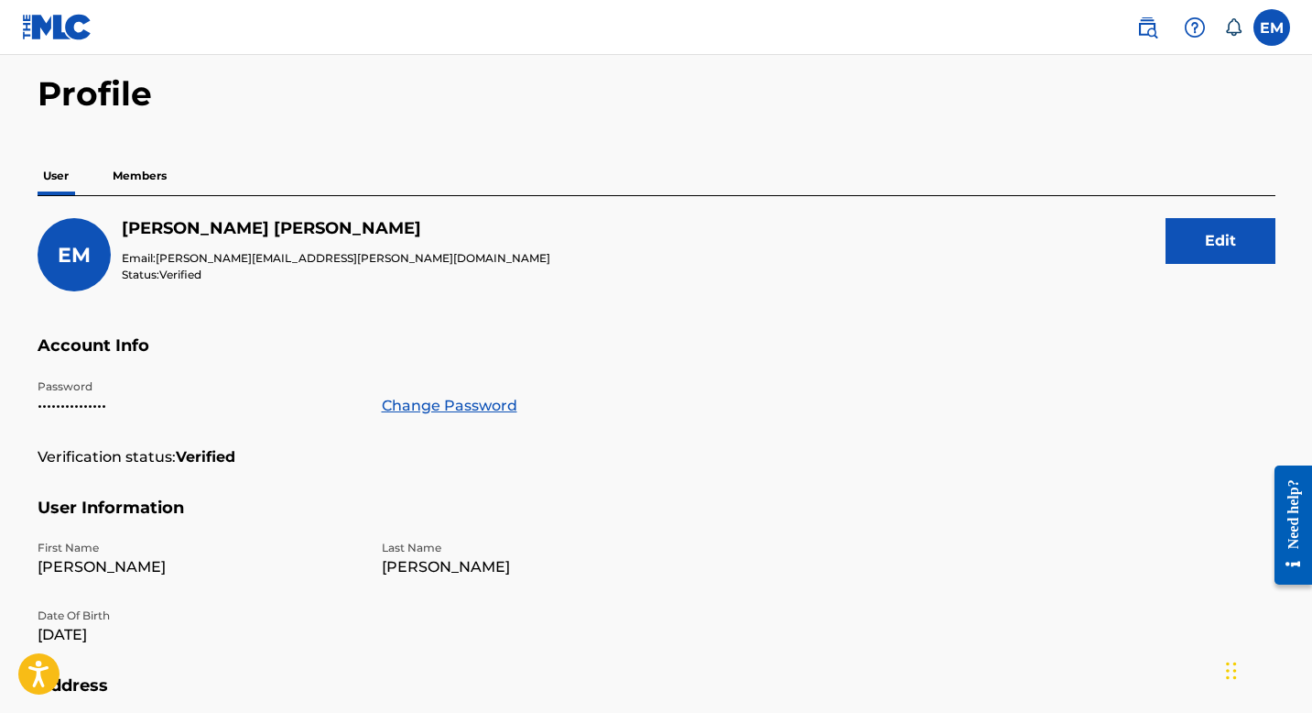
scroll to position [12, 0]
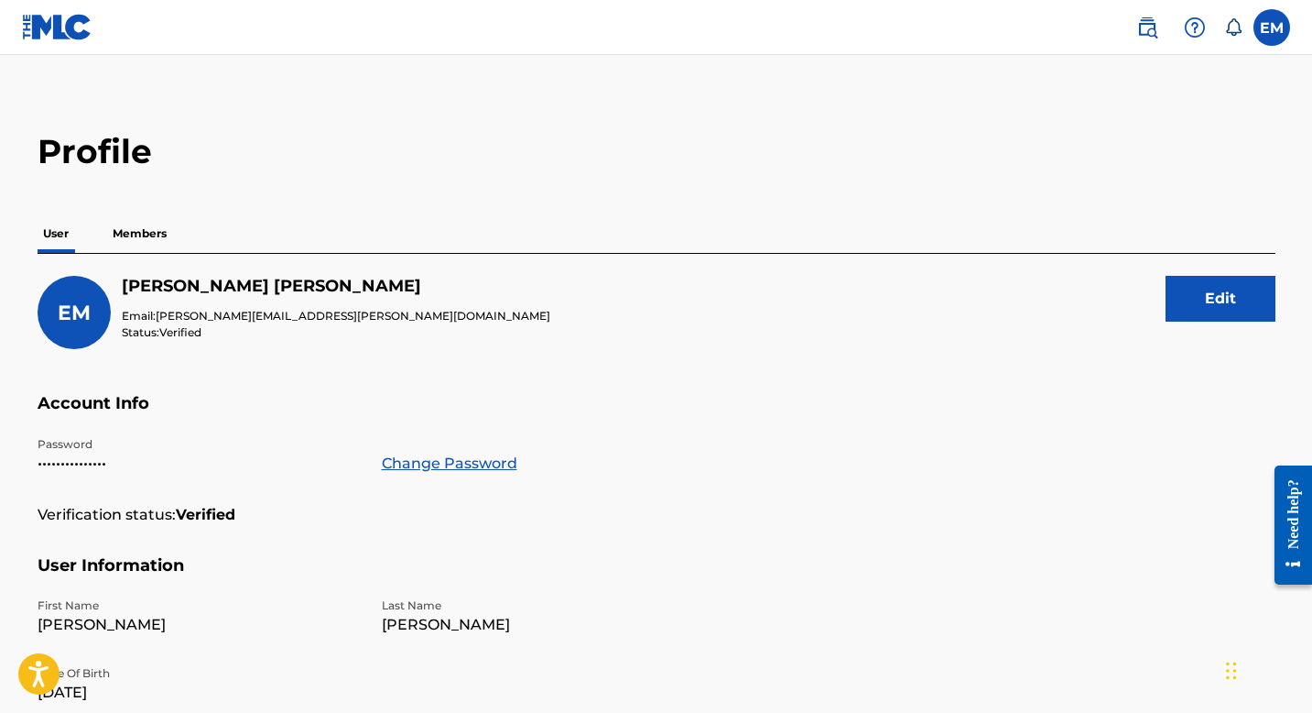
click at [134, 216] on p "Members" at bounding box center [139, 233] width 65 height 38
